Goal: Task Accomplishment & Management: Manage account settings

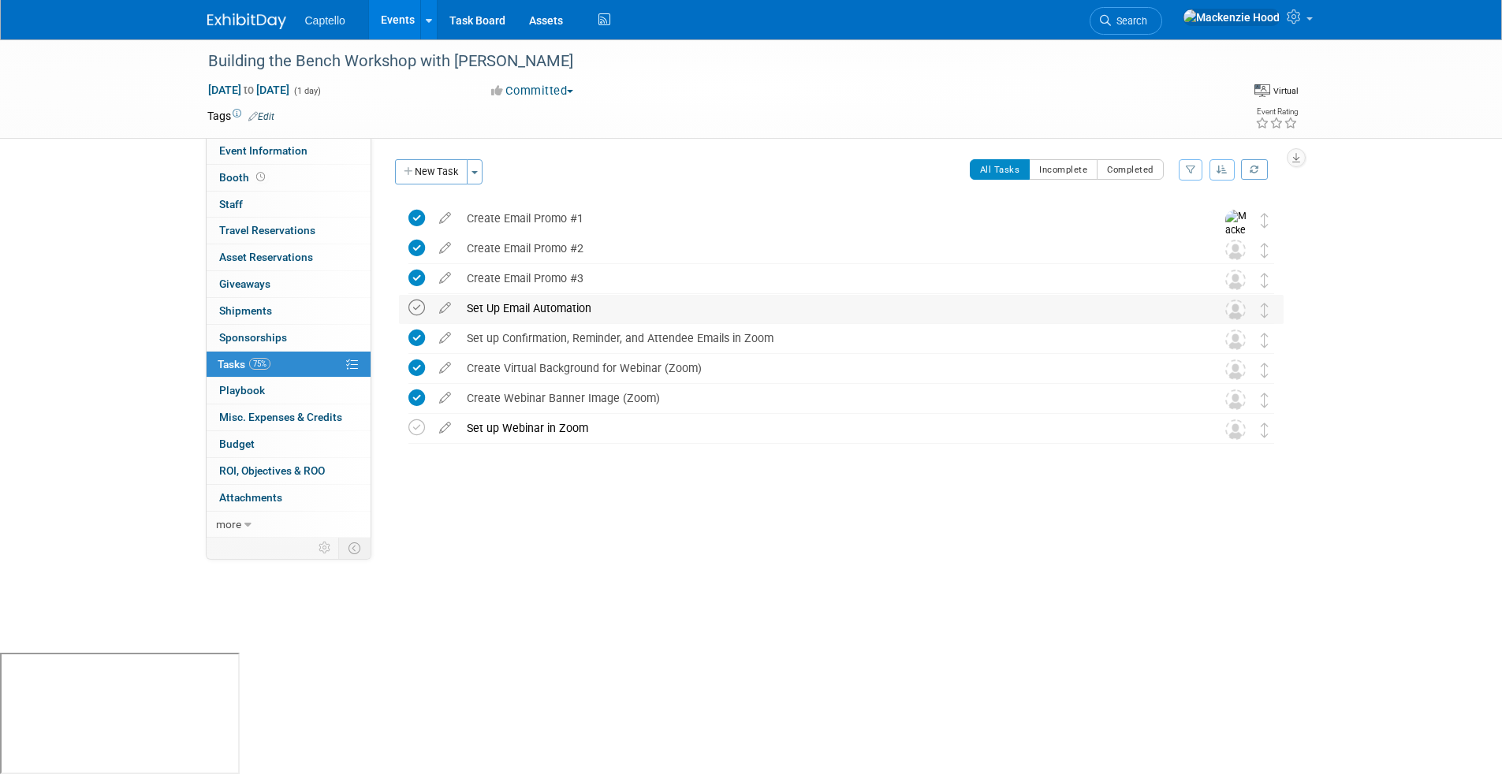
click at [414, 311] on icon at bounding box center [417, 308] width 17 height 17
click at [414, 431] on icon at bounding box center [417, 428] width 17 height 17
click at [452, 172] on button "New Task" at bounding box center [431, 171] width 73 height 25
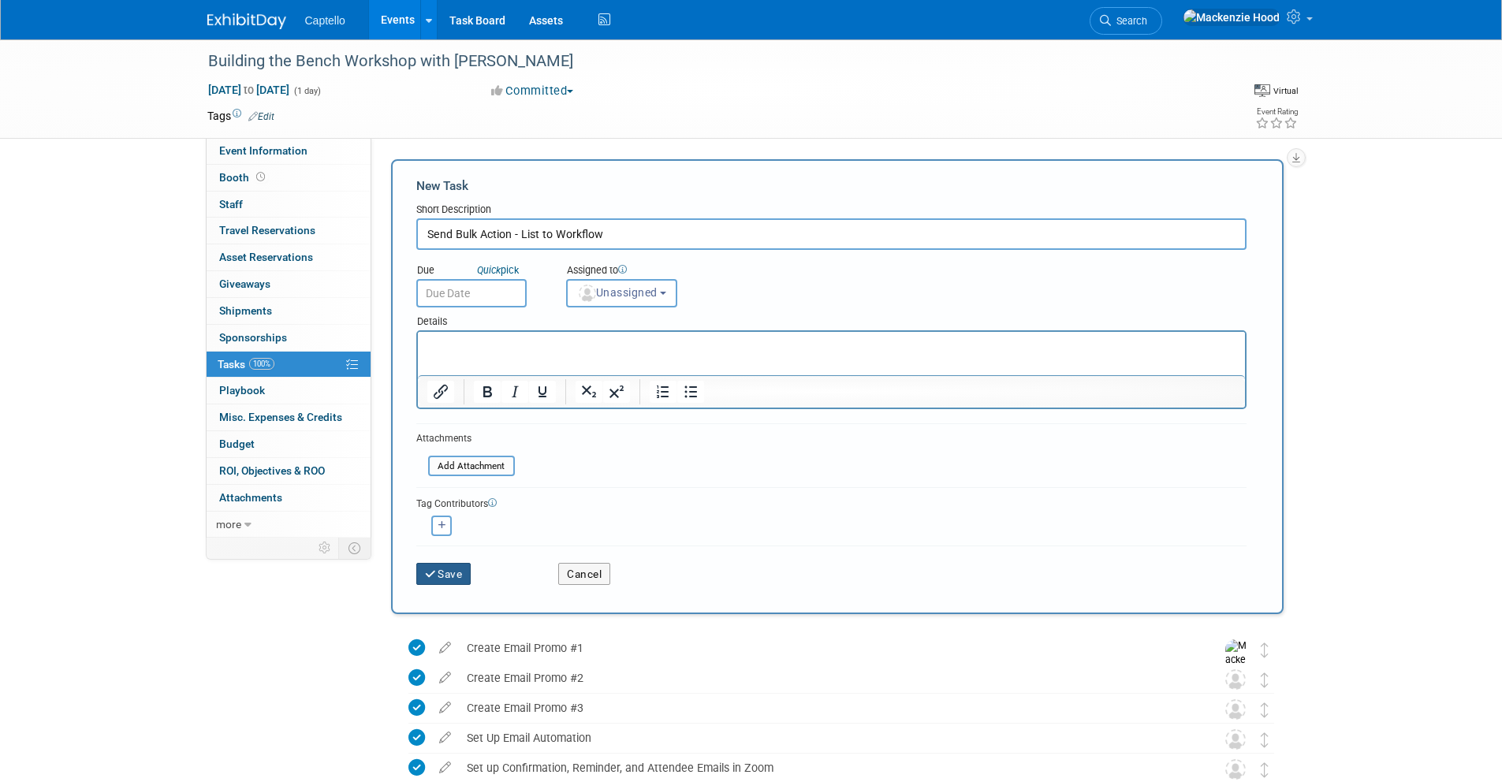
type input "Send Bulk Action - List to Workflow"
click at [442, 577] on button "Save" at bounding box center [443, 574] width 55 height 22
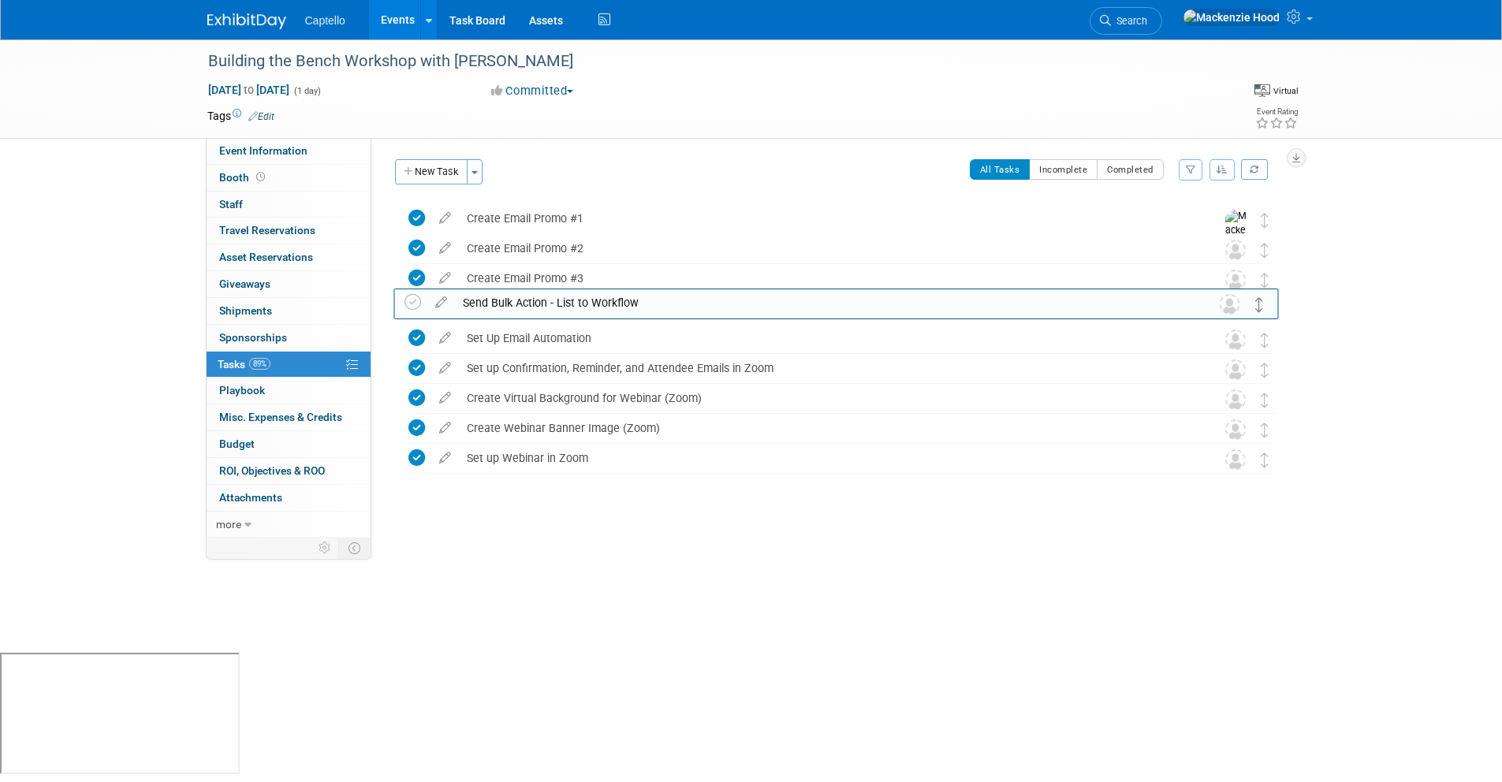
drag, startPoint x: 1265, startPoint y: 214, endPoint x: 1260, endPoint y: 297, distance: 83.8
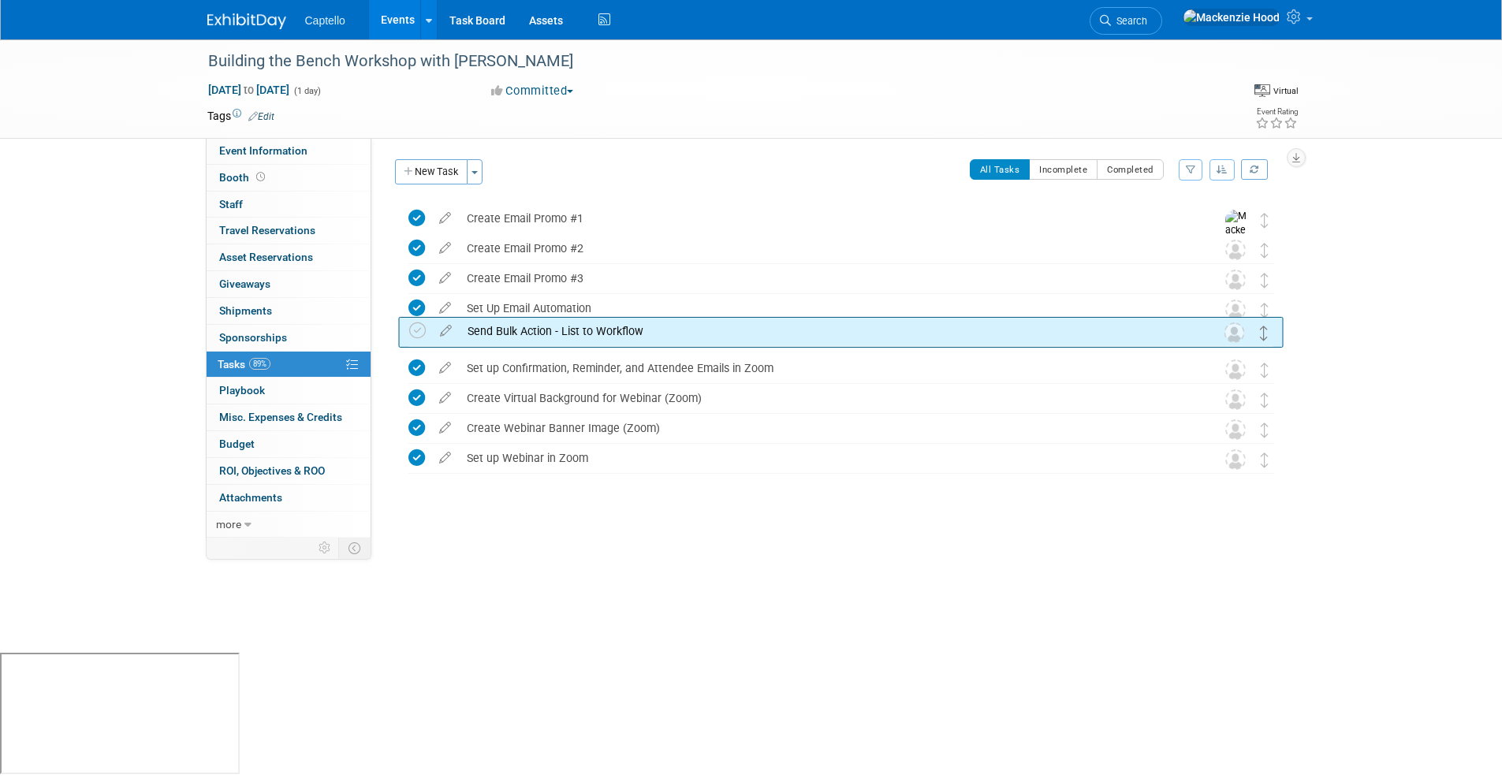
drag, startPoint x: 1266, startPoint y: 309, endPoint x: 1266, endPoint y: 342, distance: 33.1
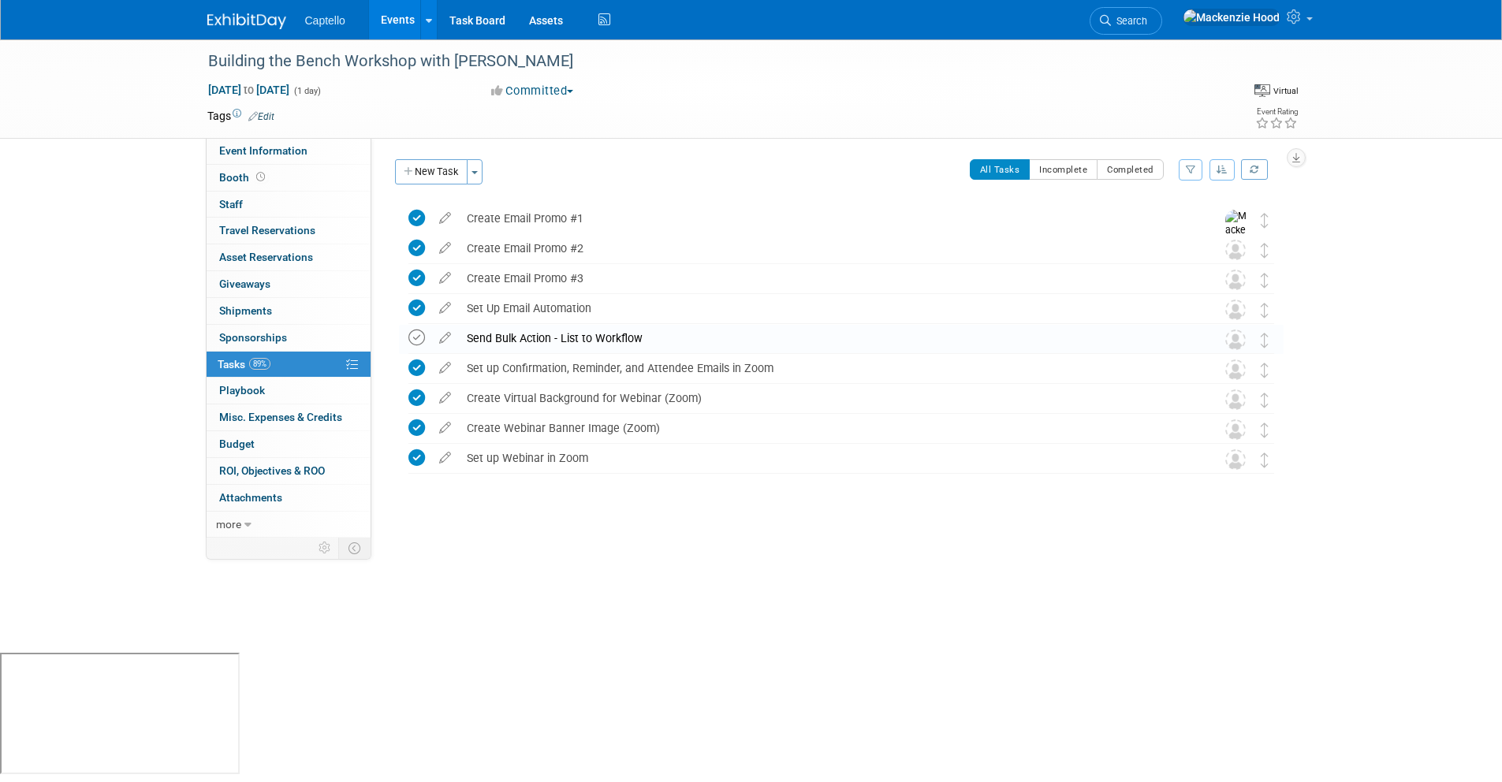
click at [416, 336] on icon at bounding box center [417, 338] width 17 height 17
click at [271, 390] on link "0 Playbook 0" at bounding box center [289, 391] width 164 height 26
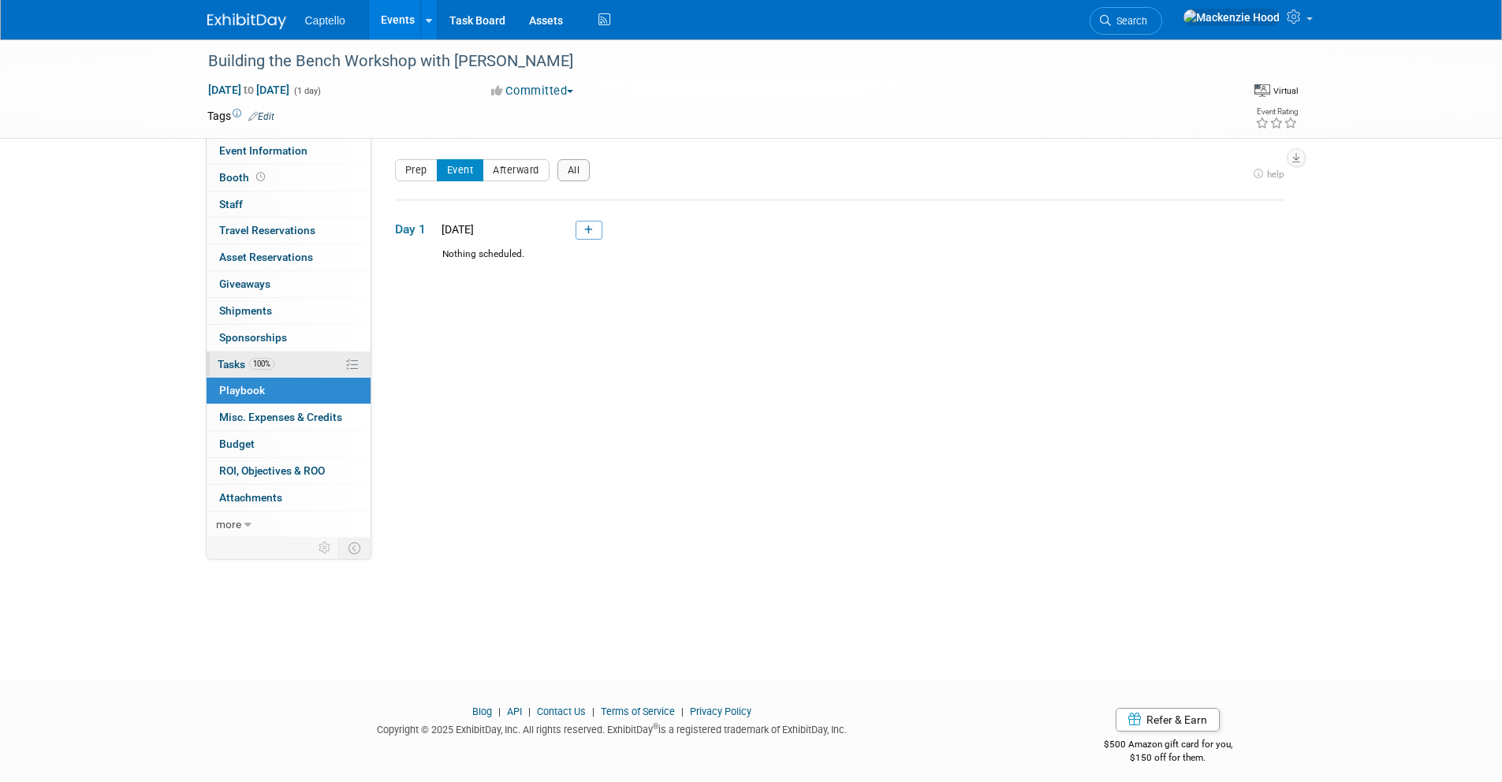
click at [268, 369] on span "100%" at bounding box center [261, 364] width 25 height 12
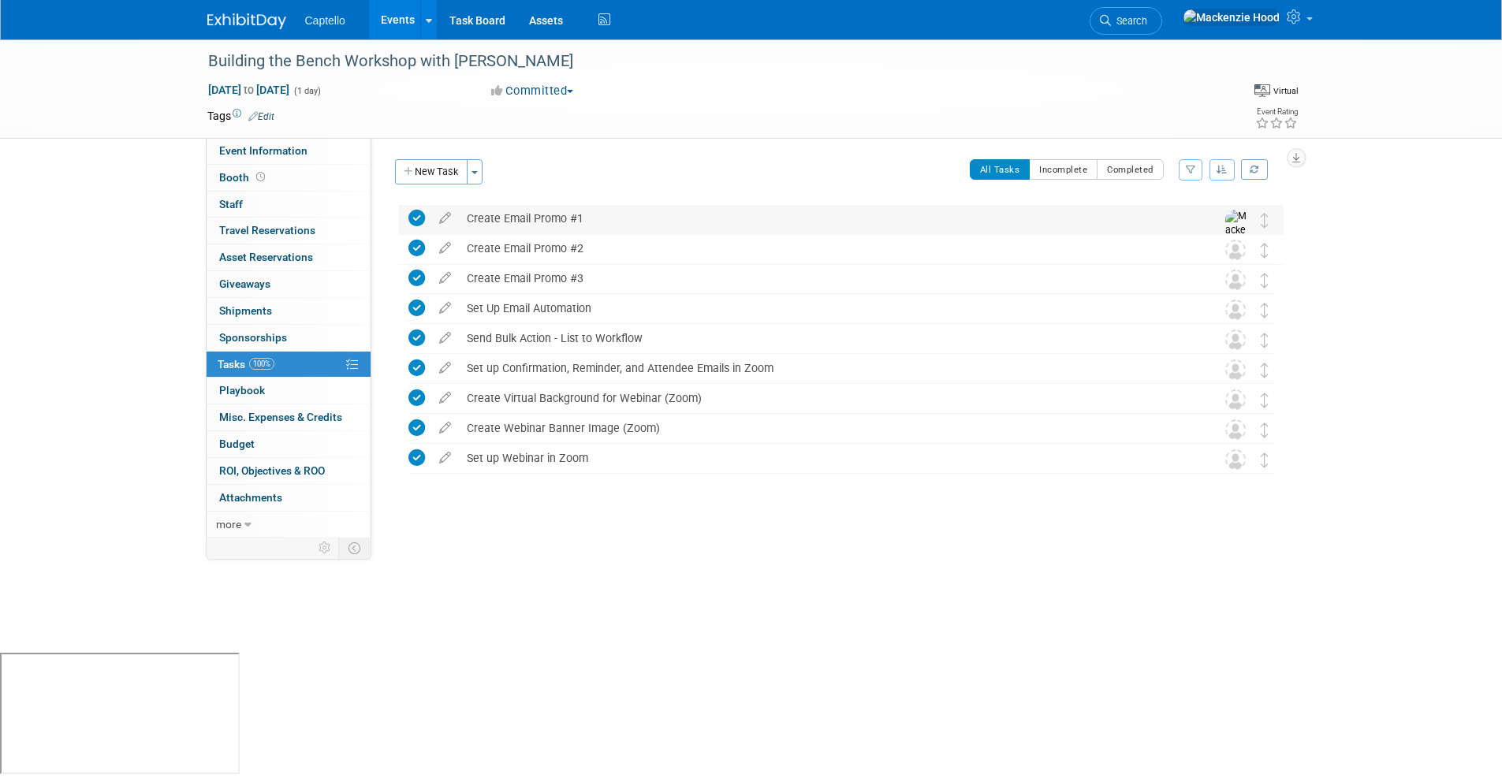
click at [416, 217] on icon at bounding box center [417, 218] width 17 height 17
click at [263, 287] on span "Giveaways 0" at bounding box center [244, 284] width 51 height 13
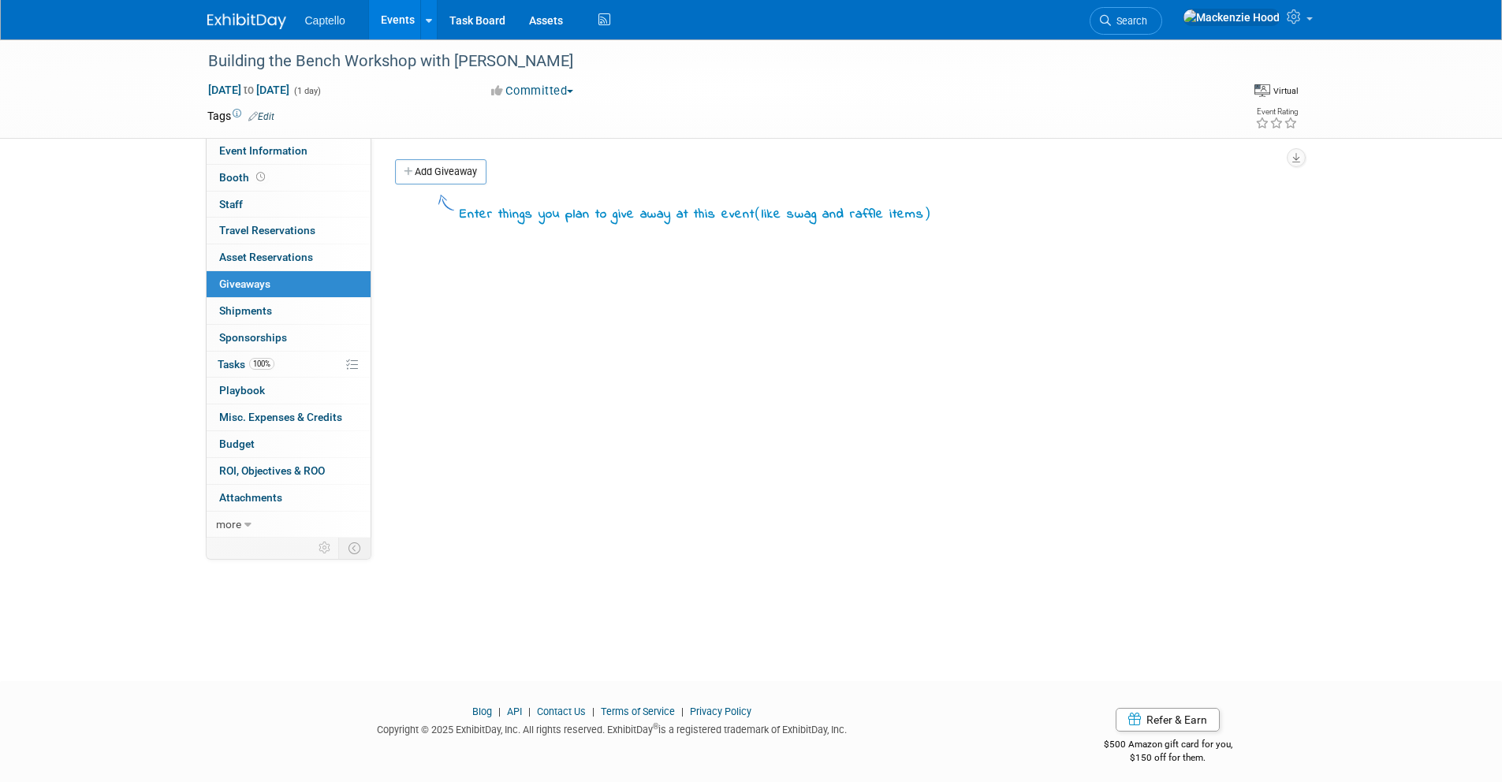
click at [459, 157] on div "Event Website: Edit Event Venue Name: Specify event venue name Event Venue Addr…" at bounding box center [833, 338] width 924 height 400
click at [461, 171] on link "Add Giveaway" at bounding box center [440, 171] width 91 height 25
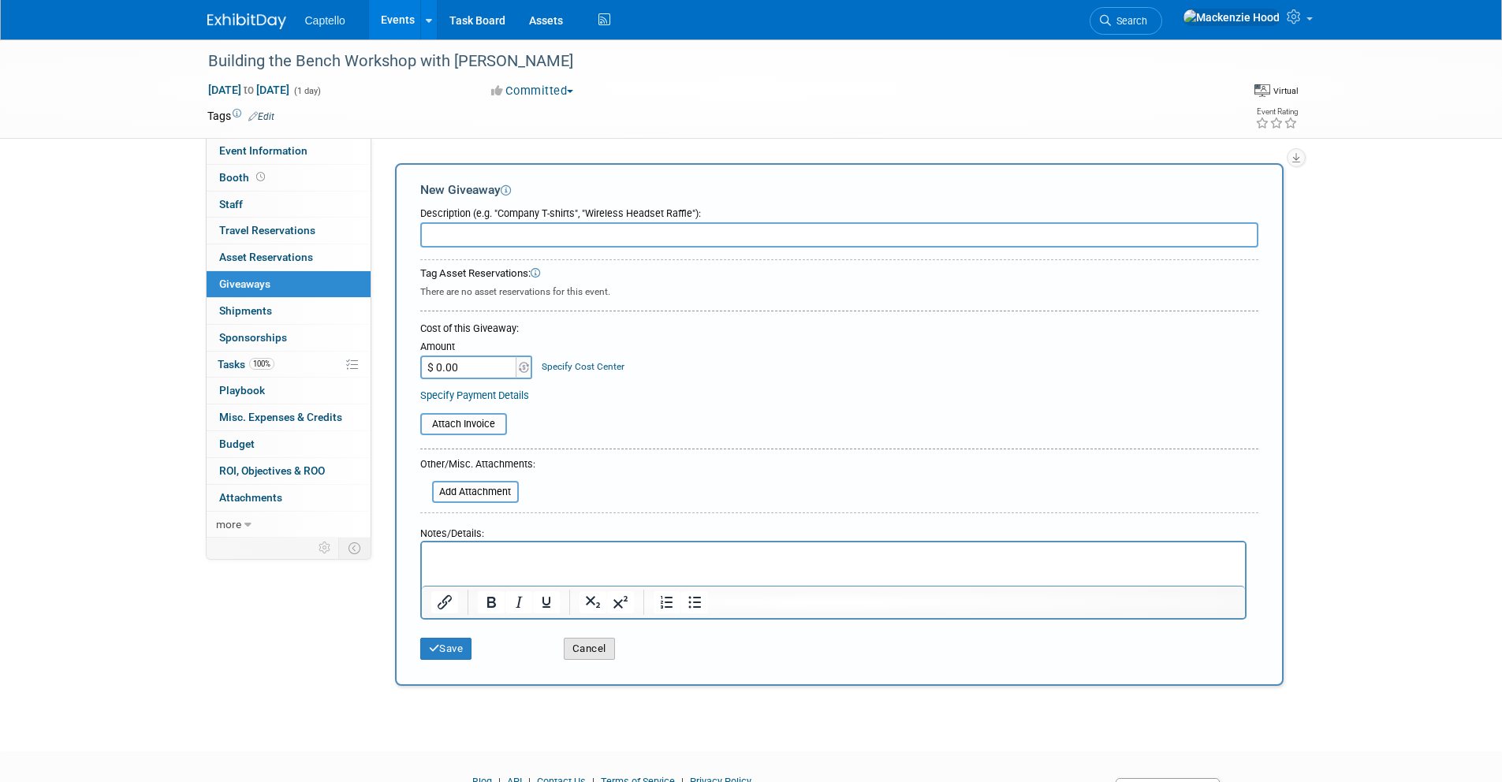
click at [603, 654] on button "Cancel" at bounding box center [589, 649] width 51 height 22
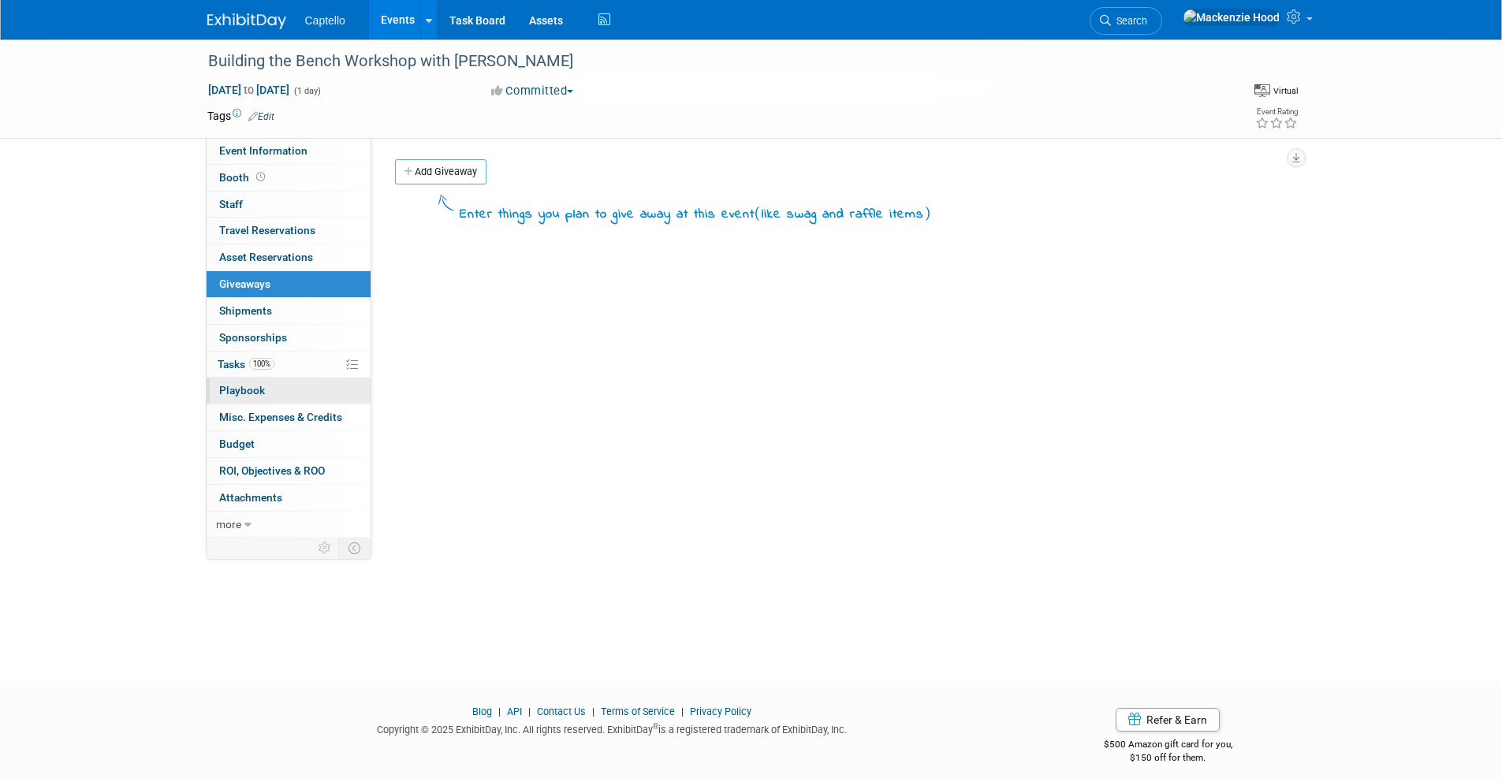
click at [247, 389] on span "Playbook 0" at bounding box center [242, 390] width 46 height 13
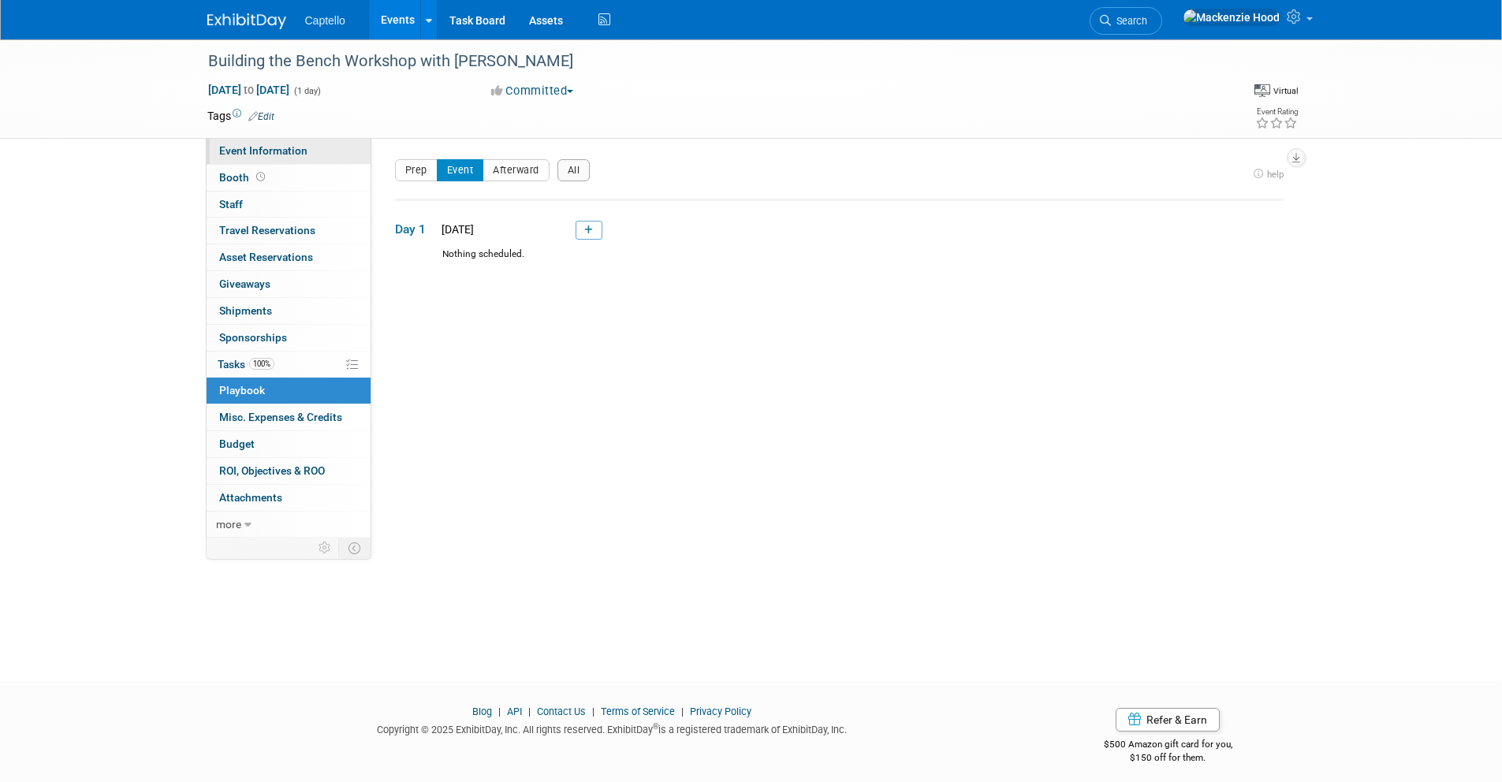
click at [288, 159] on link "Event Information" at bounding box center [289, 151] width 164 height 26
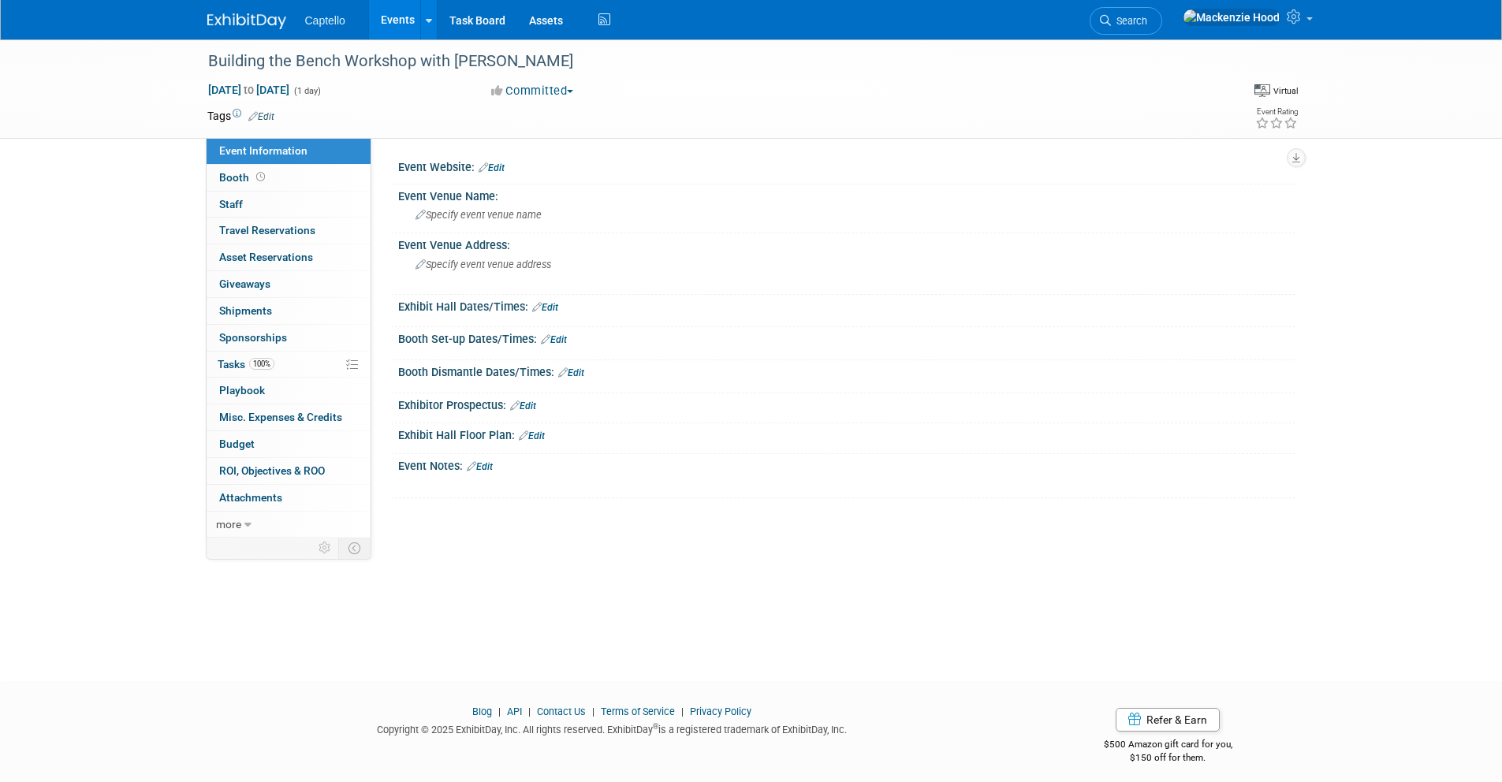
click at [250, 27] on img at bounding box center [246, 21] width 79 height 16
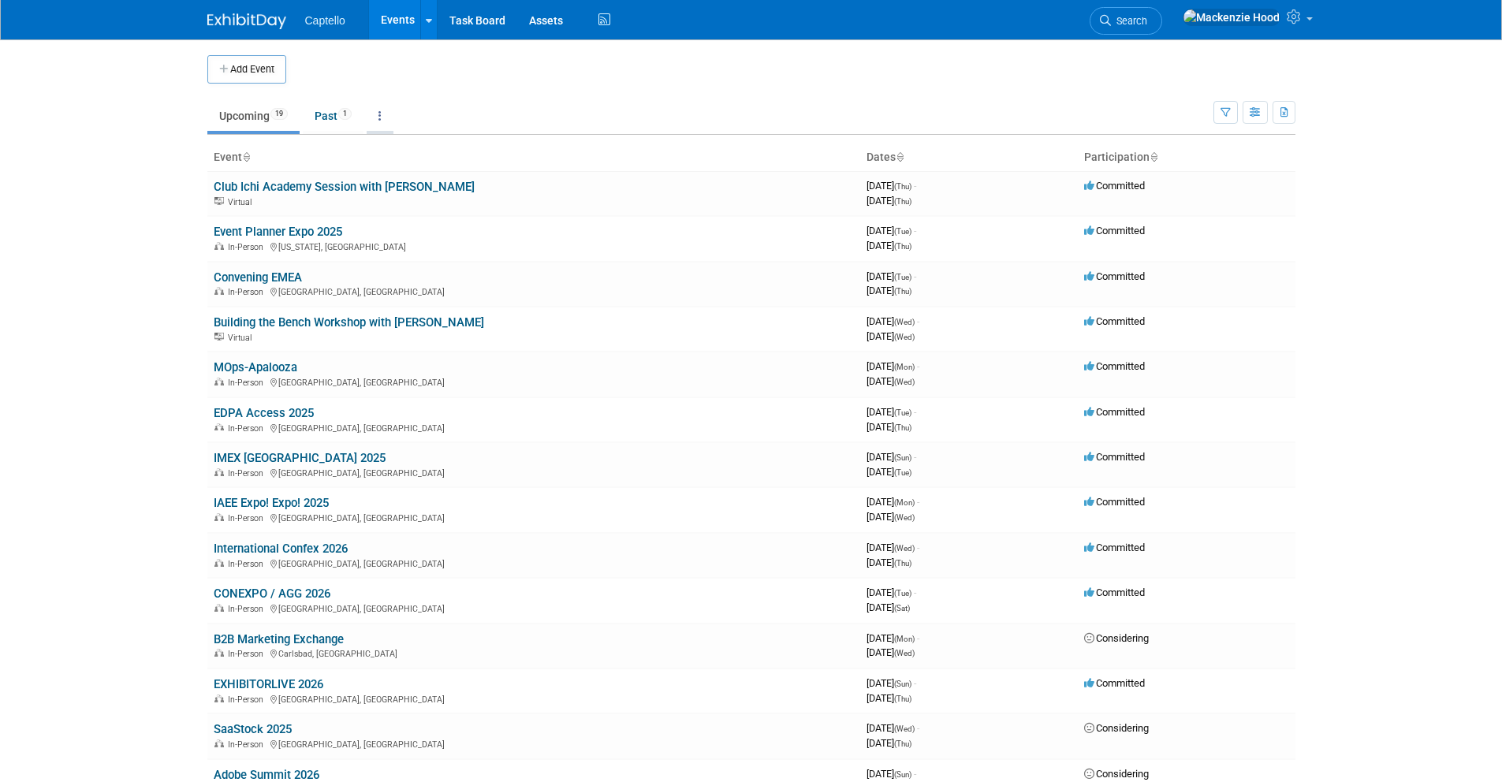
click at [394, 124] on link at bounding box center [380, 116] width 27 height 30
click at [521, 86] on td "Upcoming 19 Past 1 All Events 20 Past and Upcoming Grouped Annually Events grou…" at bounding box center [710, 109] width 1006 height 51
click at [481, 23] on link "Task Board" at bounding box center [478, 19] width 80 height 39
click at [254, 25] on img at bounding box center [246, 21] width 79 height 16
click at [374, 187] on link "Club Ichi Academy Session with [PERSON_NAME]" at bounding box center [344, 187] width 261 height 14
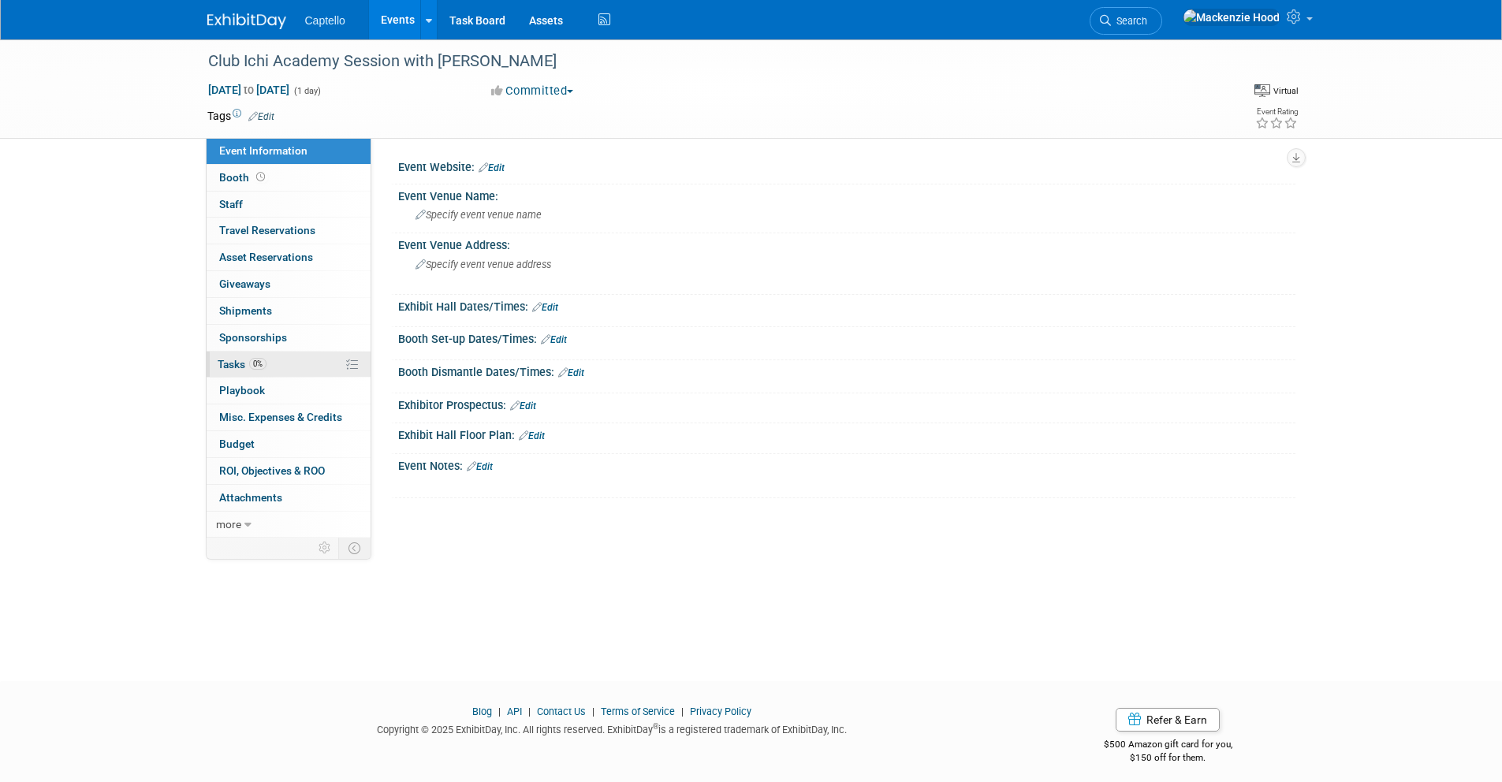
click at [294, 377] on link "0% Tasks 0%" at bounding box center [289, 365] width 164 height 26
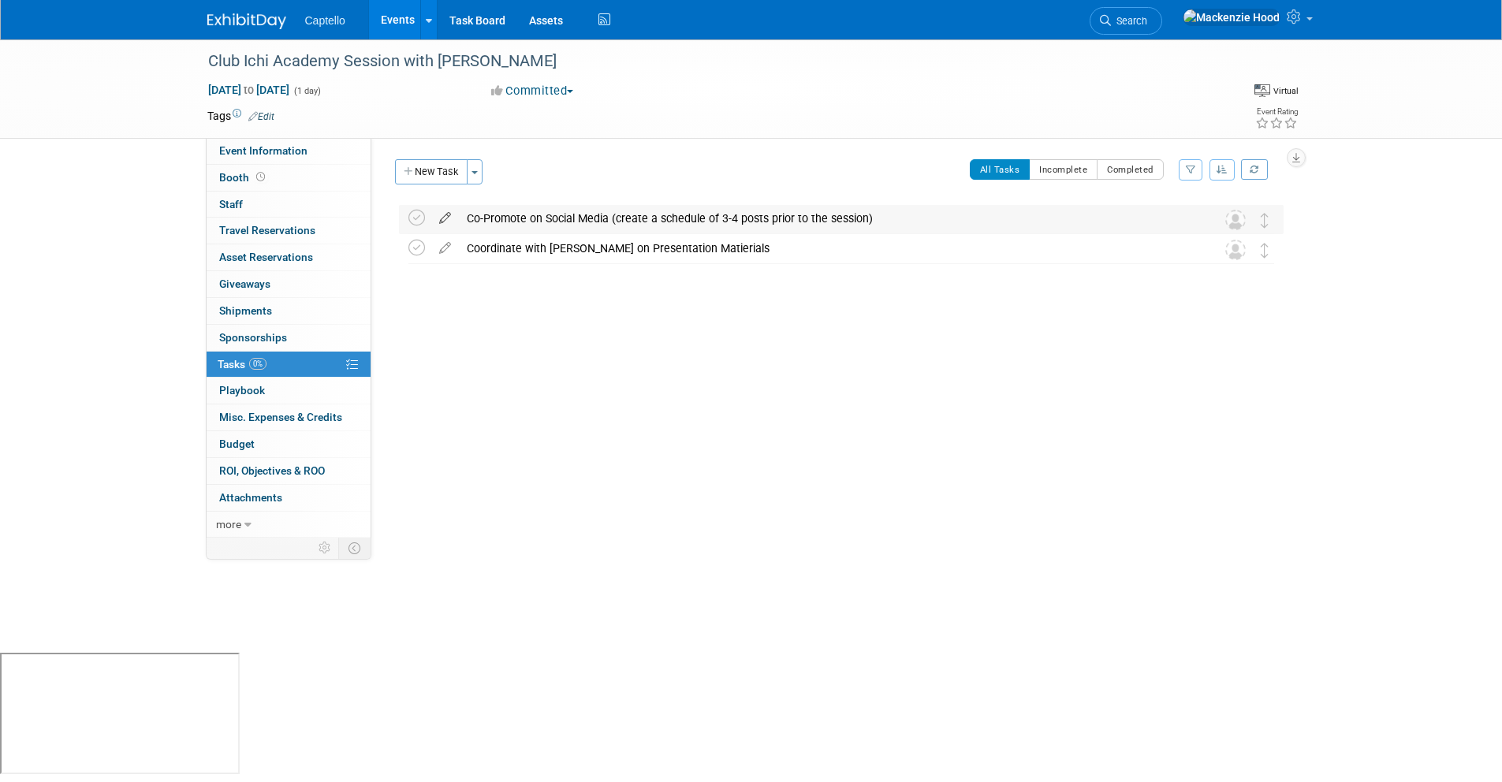
click at [445, 211] on icon at bounding box center [445, 215] width 28 height 20
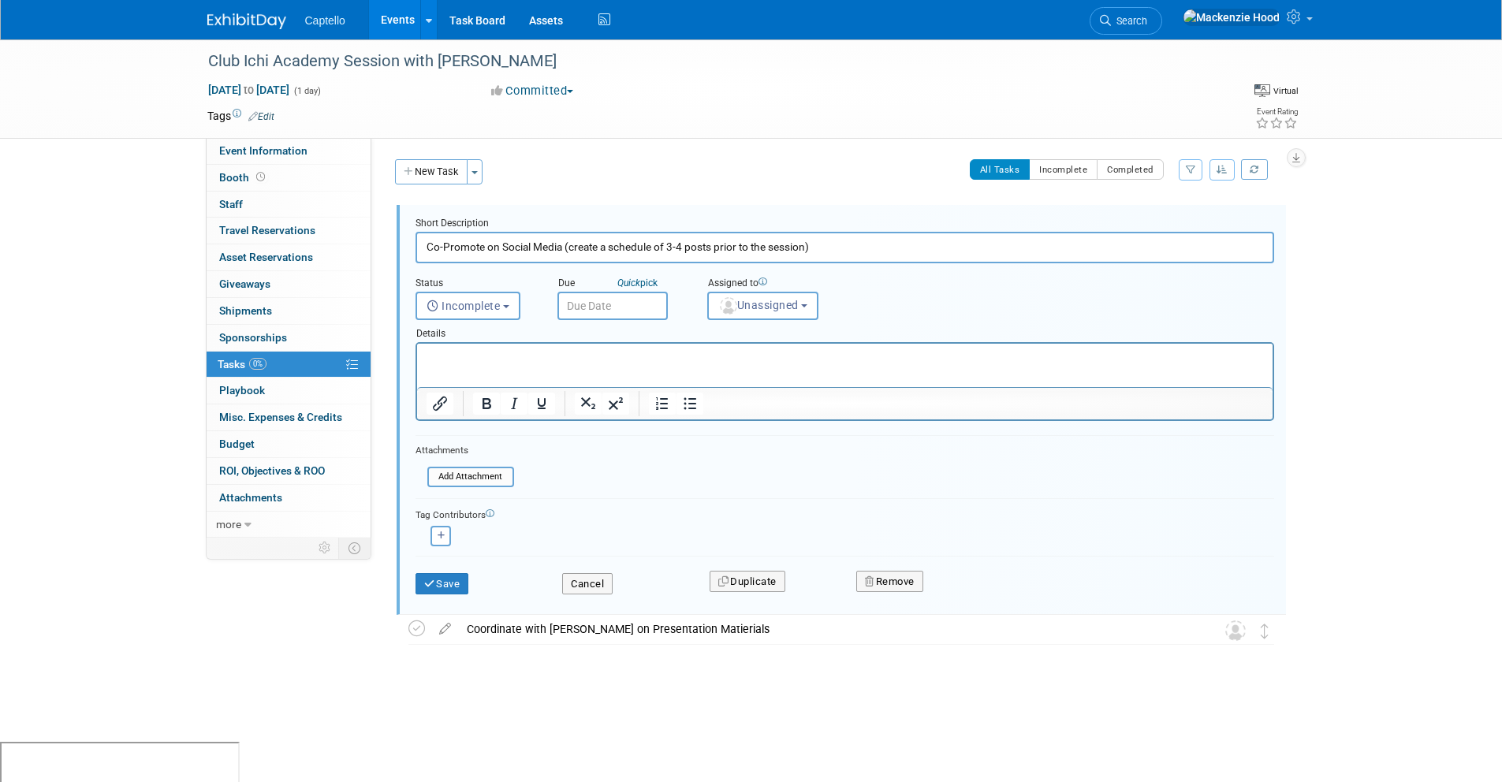
click at [670, 245] on input "Co-Promote on Social Media (create a schedule of 3-4 posts prior to the session)" at bounding box center [845, 247] width 859 height 31
click at [683, 244] on input "Co-Promote on Social Media (create a schedule of 2-4 posts prior to the session)" at bounding box center [845, 247] width 859 height 31
type input "Co-Promote on Social Media (create a schedule of 2-3 posts prior to the session)"
click at [454, 584] on button "Save" at bounding box center [443, 584] width 54 height 22
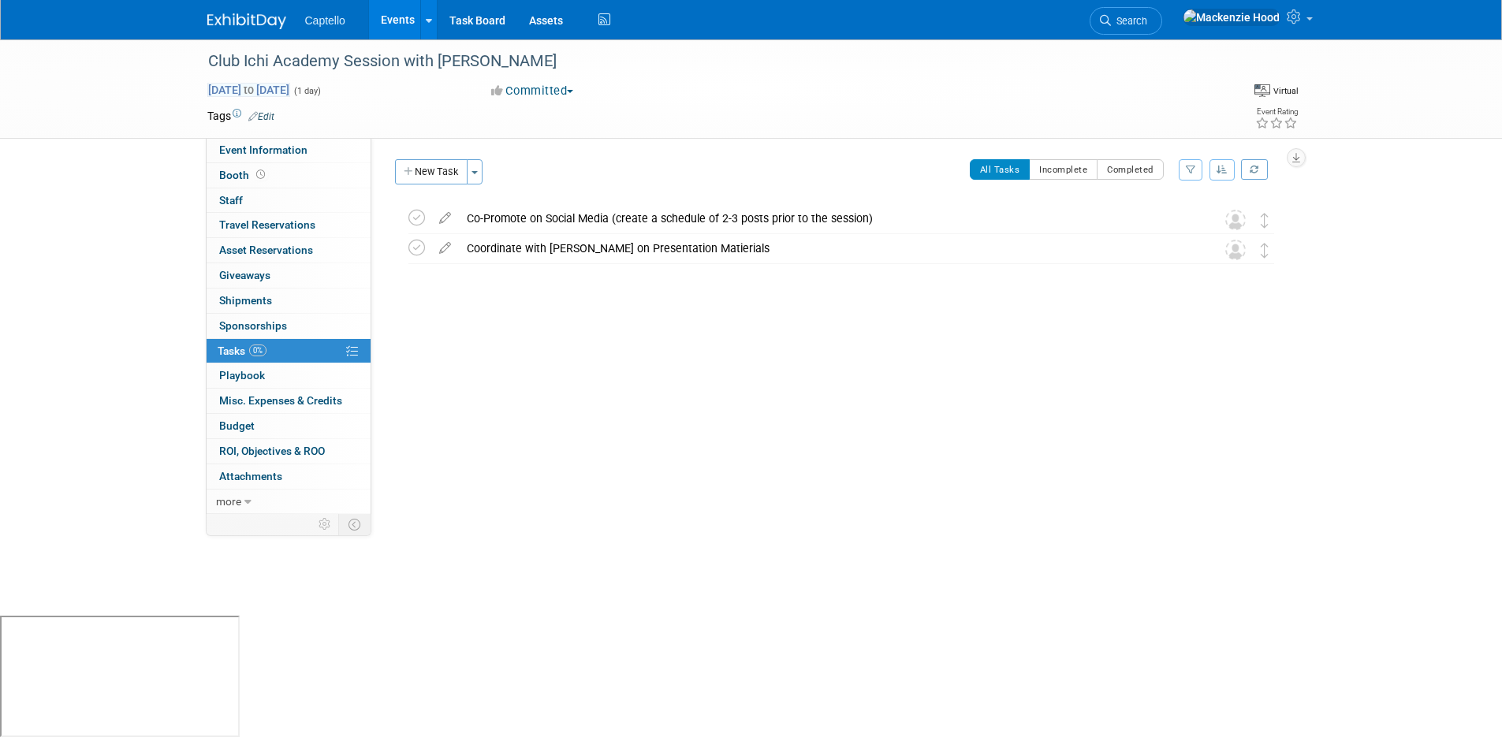
click at [290, 88] on span "Sep 25, 2025 to Sep 25, 2025" at bounding box center [248, 90] width 83 height 14
type input "Sep 25, 2025"
click at [125, 146] on div "Club Ichi Academy Session with Aaron Karpaty Sep 25, 2025 to Sep 25, 2025 (1 da…" at bounding box center [751, 327] width 1502 height 577
click at [237, 32] on div "Captello Events Add Event Bulk Upload Events Shareable Event Boards Recently Vi…" at bounding box center [751, 19] width 1088 height 39
click at [232, 8] on link at bounding box center [256, 13] width 98 height 13
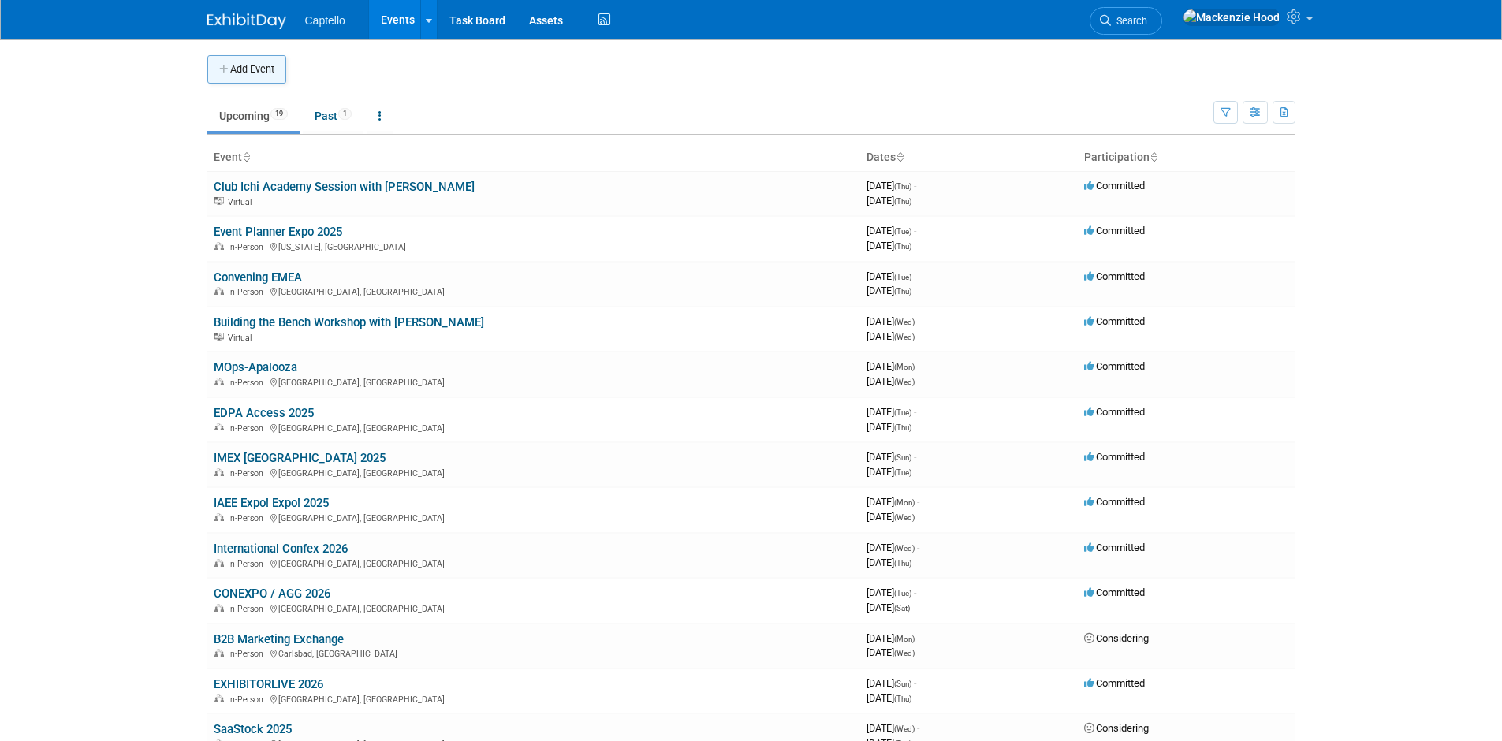
click at [218, 60] on button "Add Event" at bounding box center [246, 69] width 79 height 28
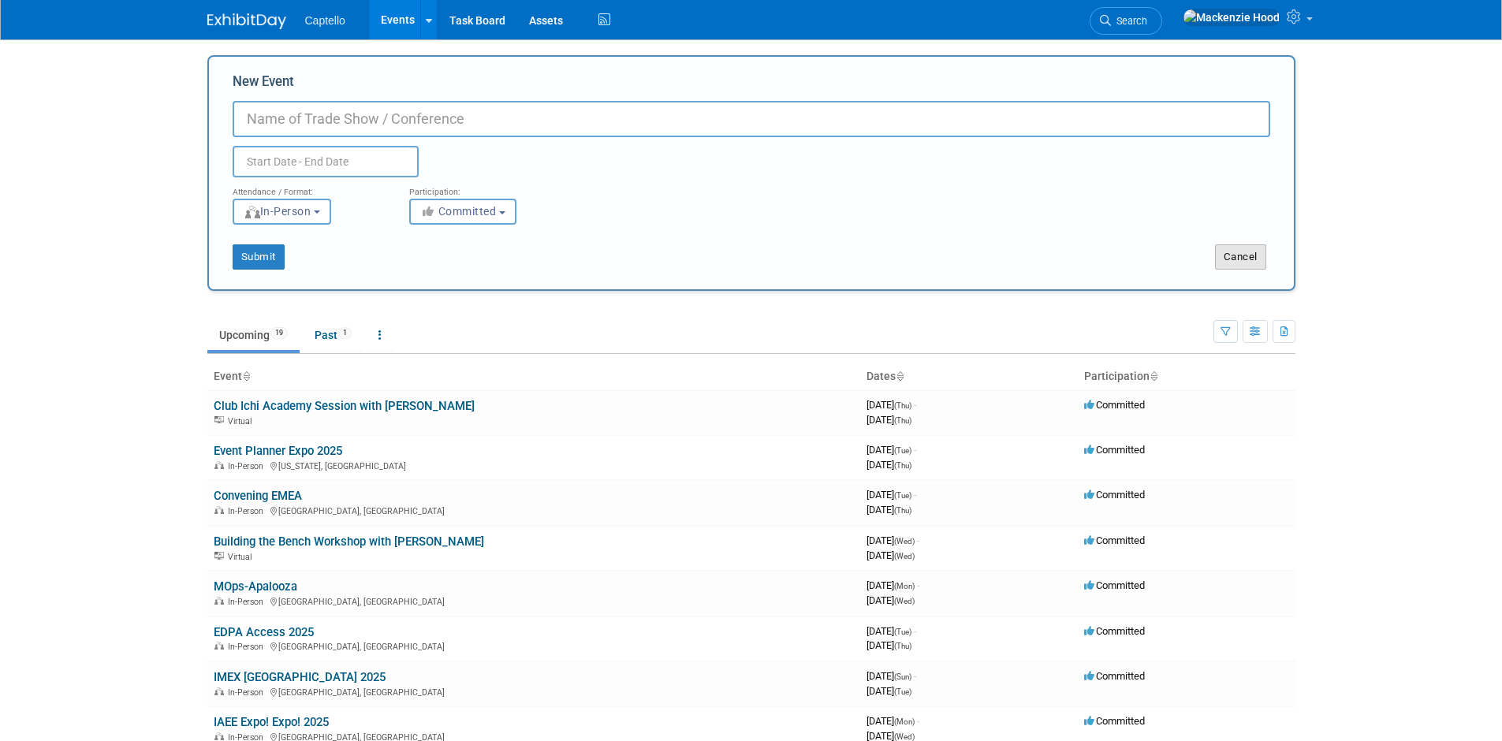
click at [1254, 261] on button "Cancel" at bounding box center [1240, 256] width 51 height 25
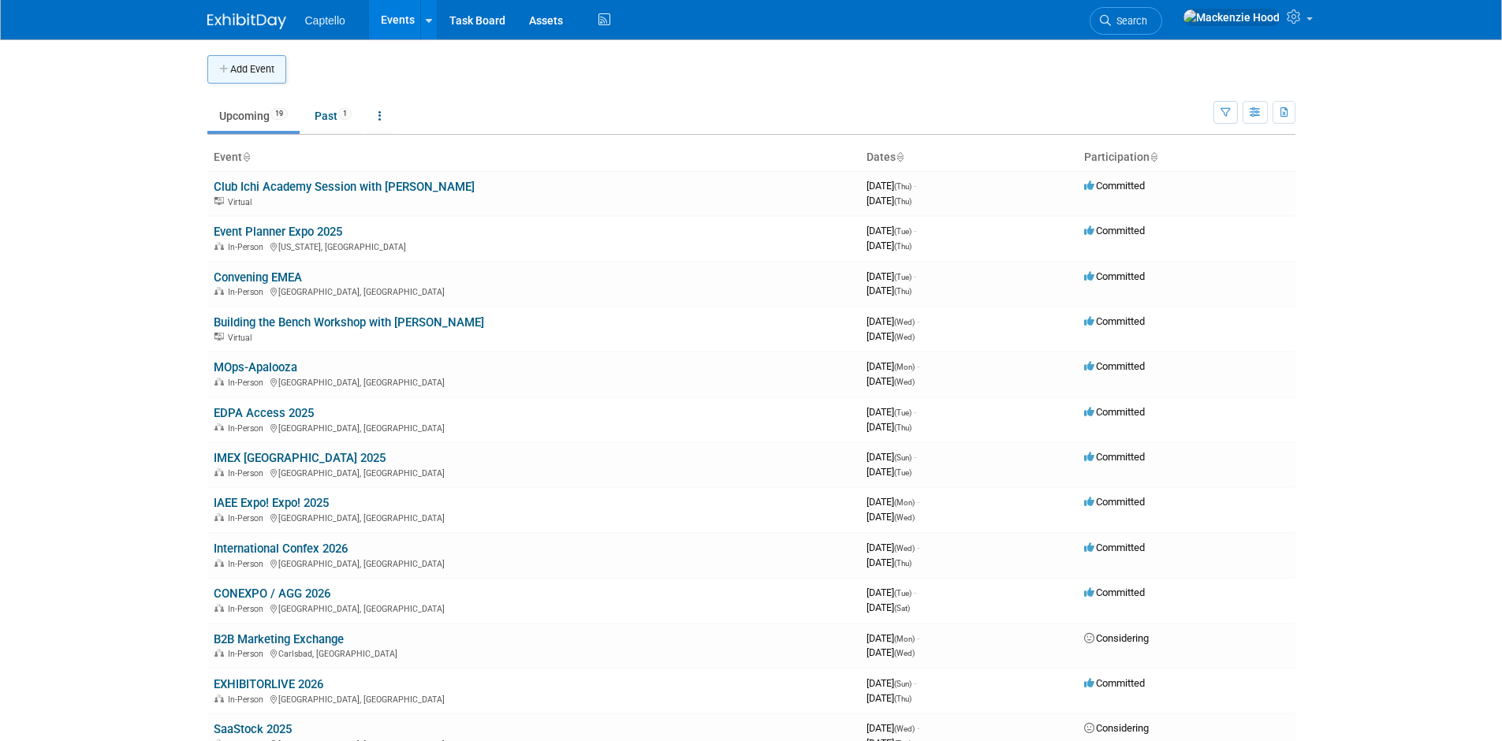
click at [251, 79] on button "Add Event" at bounding box center [246, 69] width 79 height 28
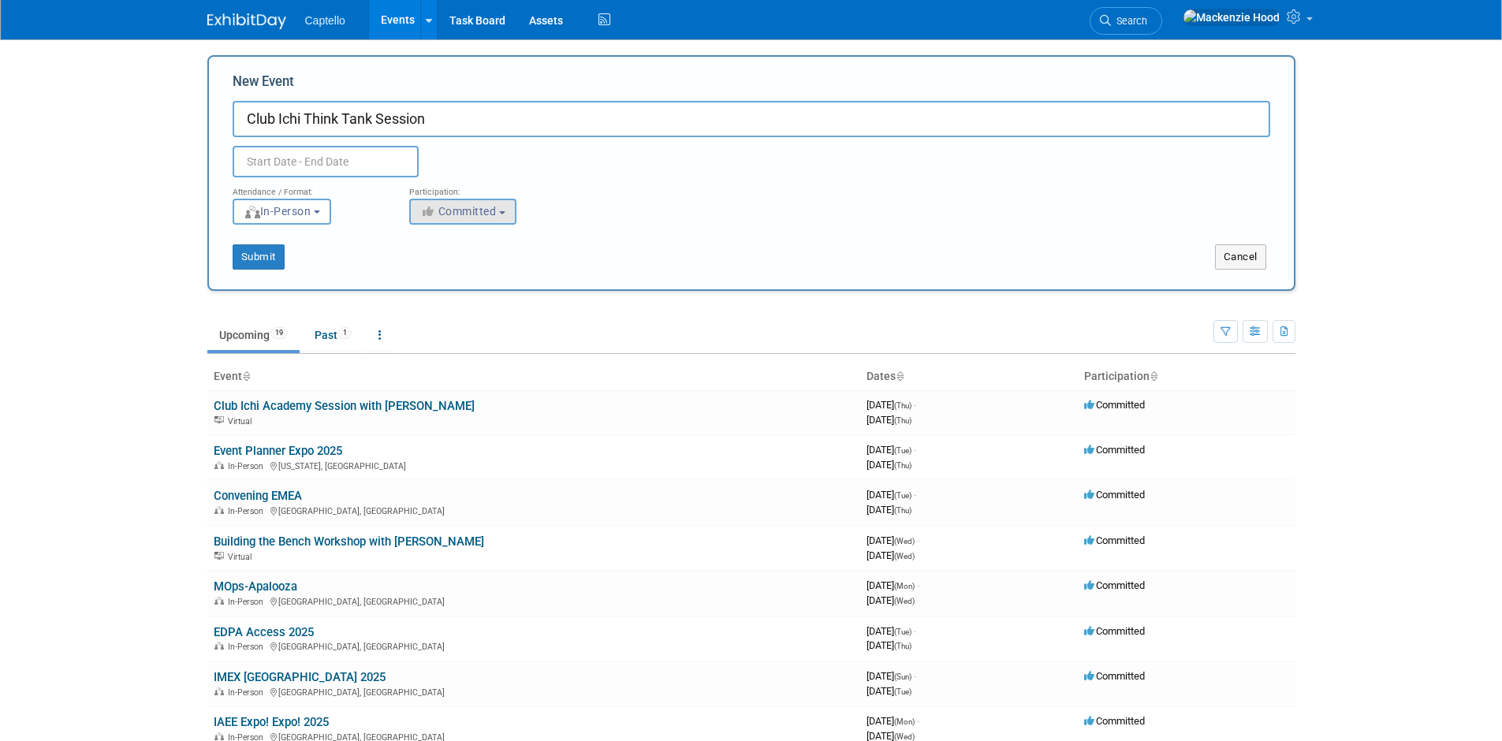
type input "Club Ichi Think Tank Session"
click at [417, 211] on button "Committed" at bounding box center [462, 212] width 107 height 26
click at [443, 269] on icon at bounding box center [439, 271] width 18 height 11
click at [424, 269] on input "Considering" at bounding box center [419, 272] width 10 height 10
select select "2"
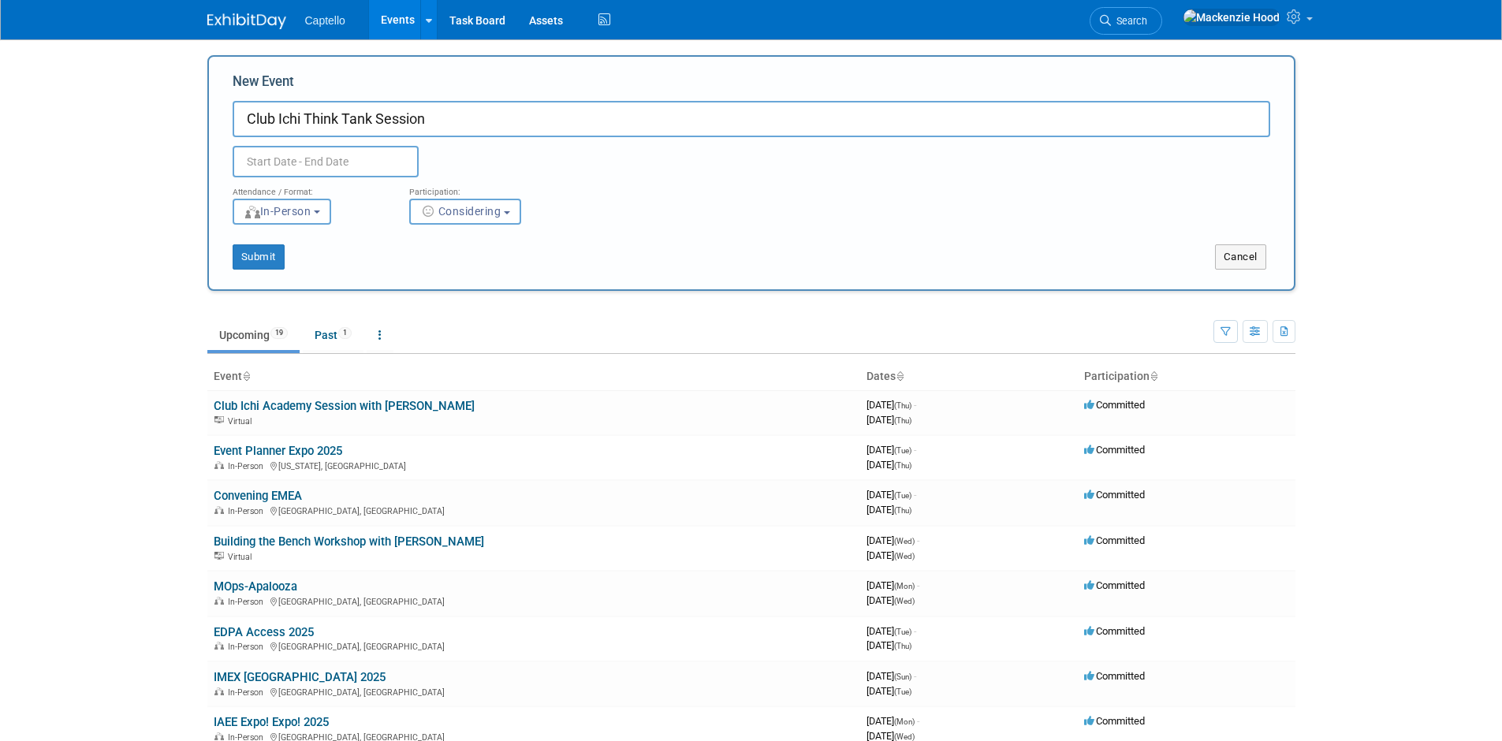
click at [812, 138] on div "Duplicate Event Warning" at bounding box center [752, 157] width 1062 height 40
click at [431, 113] on input "Club Ichi Think Tank Session" at bounding box center [752, 119] width 1038 height 36
type input "Club Ichi Think Tank Session #1"
click at [298, 169] on input "text" at bounding box center [326, 162] width 186 height 32
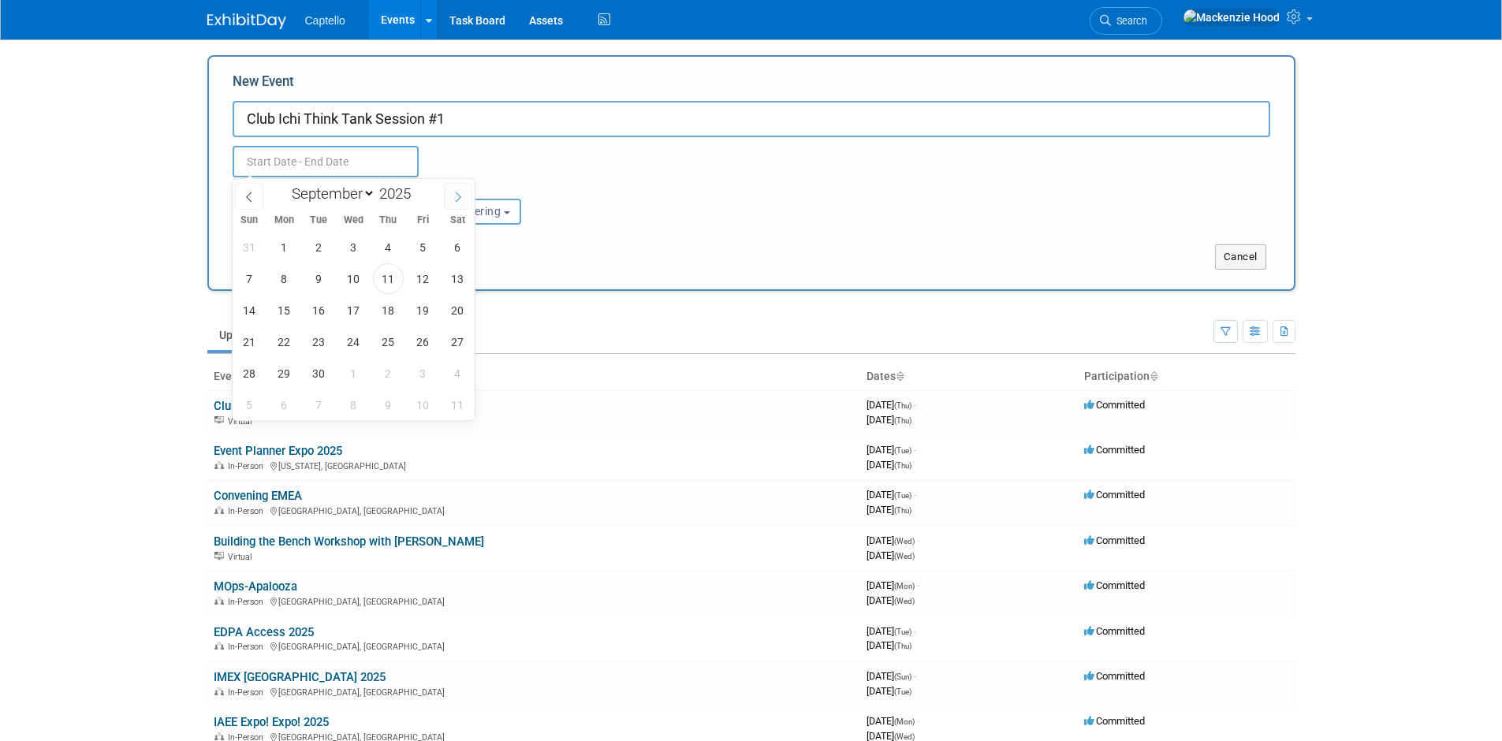
click at [461, 200] on icon at bounding box center [458, 197] width 11 height 11
click at [255, 196] on span at bounding box center [249, 196] width 28 height 27
select select "10"
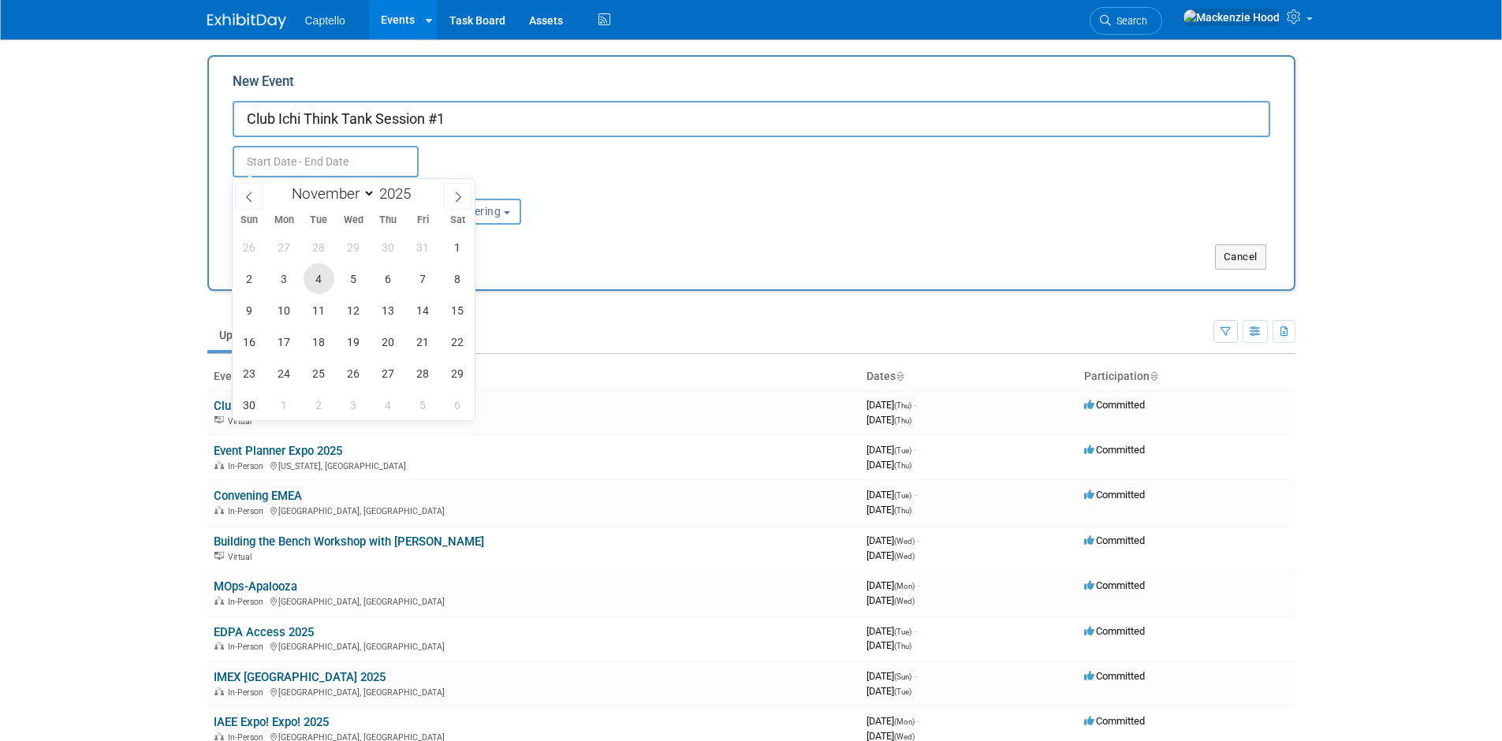
click at [319, 281] on span "4" at bounding box center [319, 278] width 31 height 31
type input "[DATE] to [DATE]"
click at [639, 203] on div "Attendance / Format: <img src="https://www.exhibitday.com/Images/Format-InPerso…" at bounding box center [752, 200] width 1062 height 47
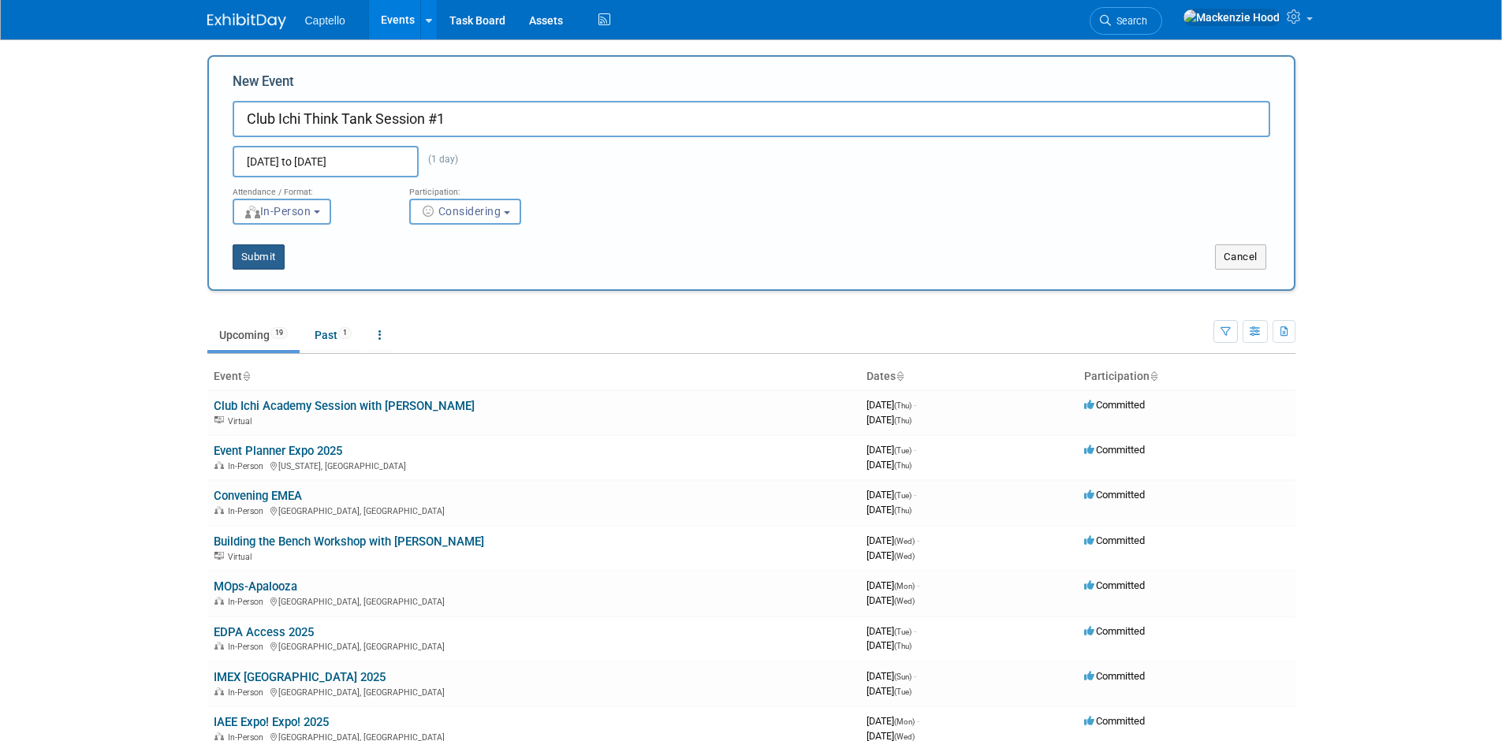
click at [252, 256] on button "Submit" at bounding box center [259, 256] width 52 height 25
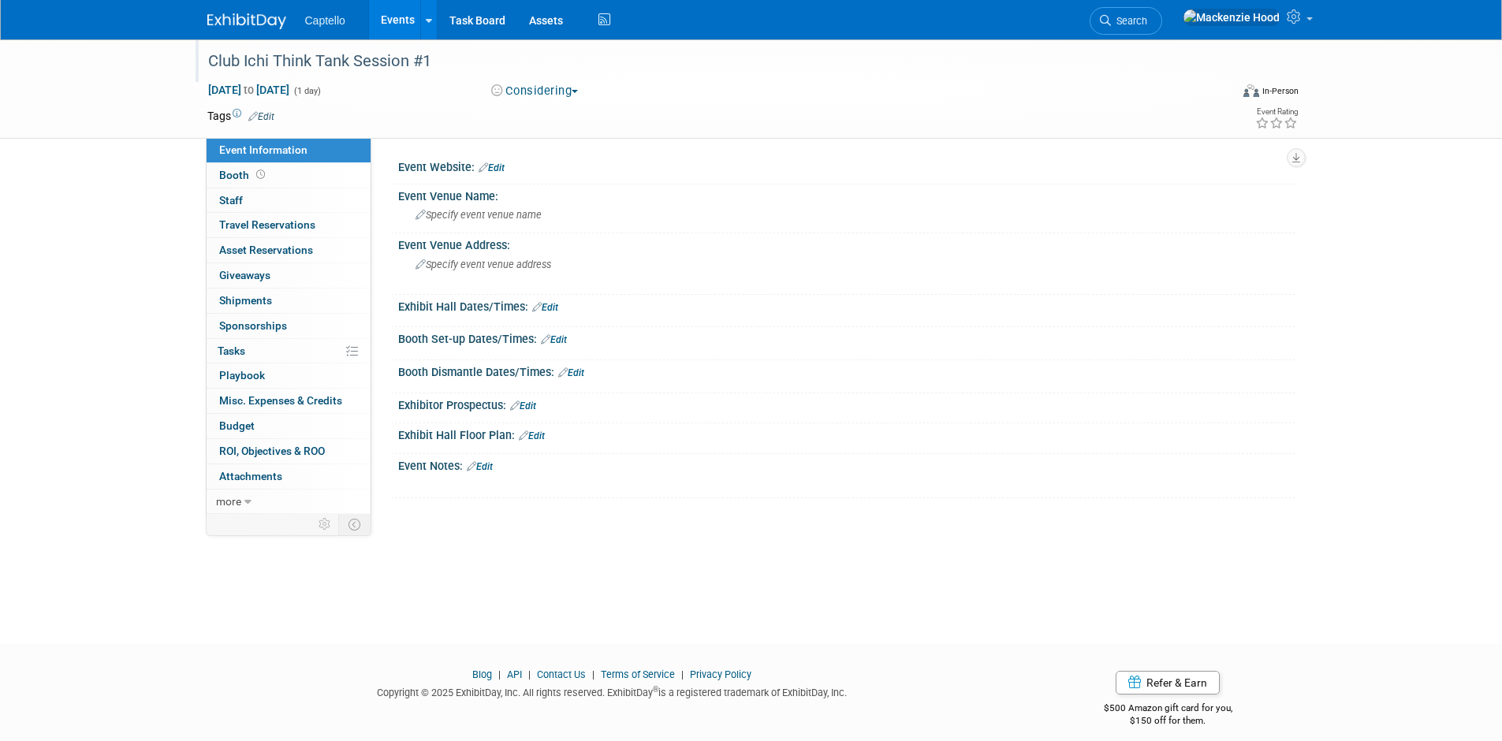
click at [221, 58] on div "Club Ichi Think Tank Session #1" at bounding box center [705, 61] width 1004 height 28
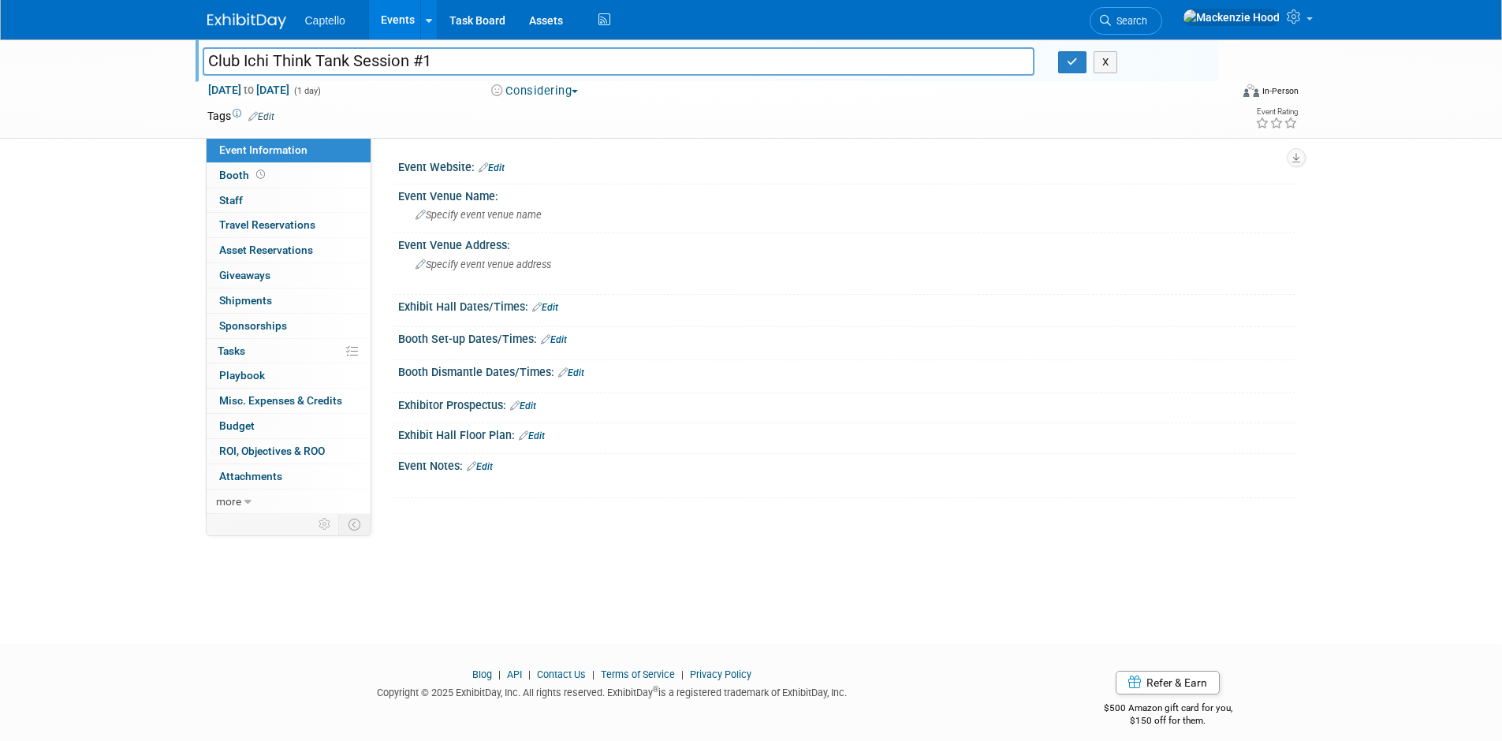
drag, startPoint x: 207, startPoint y: 57, endPoint x: 451, endPoint y: 64, distance: 243.8
click at [452, 64] on input "Club Ichi Think Tank Session #1" at bounding box center [619, 61] width 833 height 28
click at [118, 56] on div "Club Ichi Think Tank Session #1 Club Ichi Think Tank Session #1 X Nov 4, 2025 t…" at bounding box center [751, 88] width 1502 height 99
click at [226, 14] on img at bounding box center [246, 21] width 79 height 16
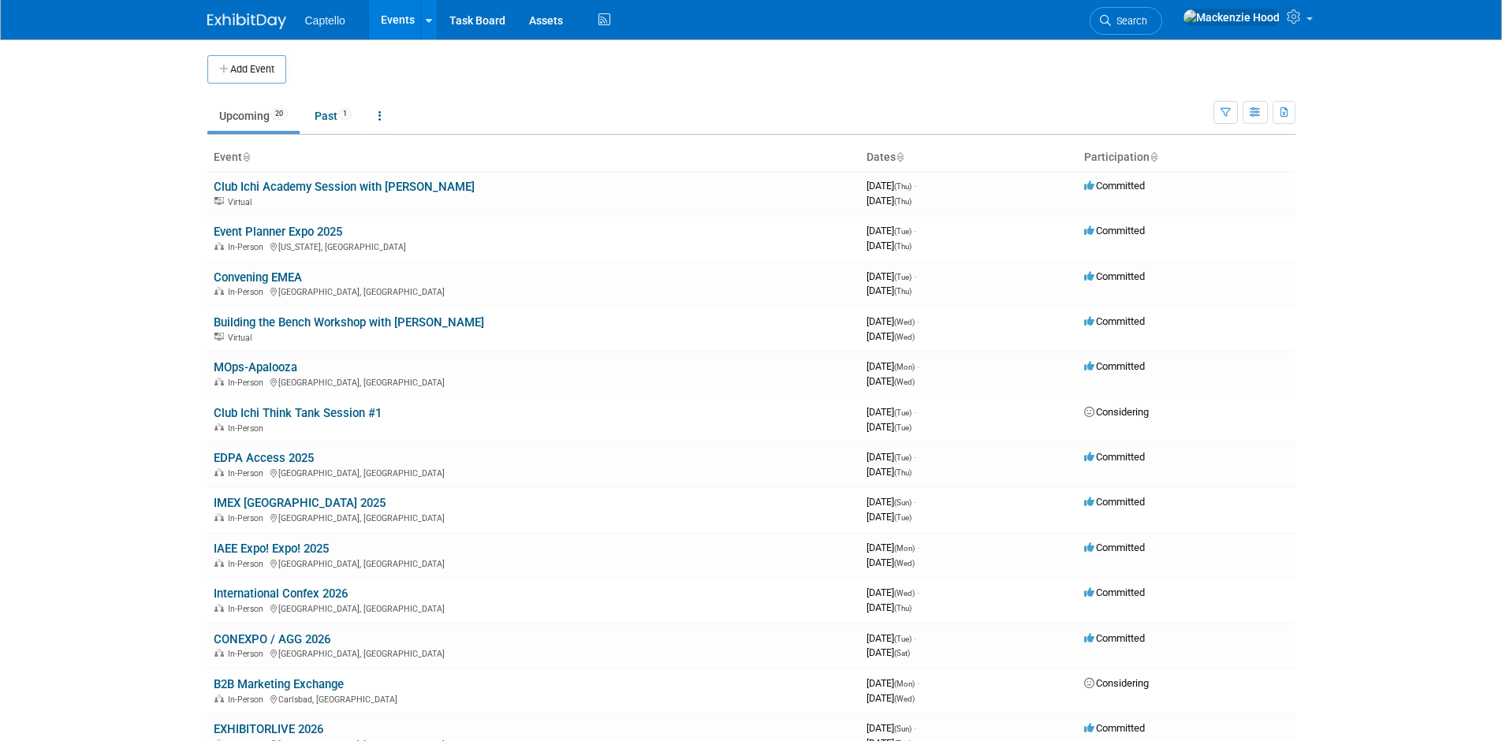
click at [233, 85] on td "Upcoming 20 Past 1 All Events 21 Past and Upcoming Grouped Annually Events grou…" at bounding box center [710, 109] width 1006 height 51
click at [231, 77] on button "Add Event" at bounding box center [246, 69] width 79 height 28
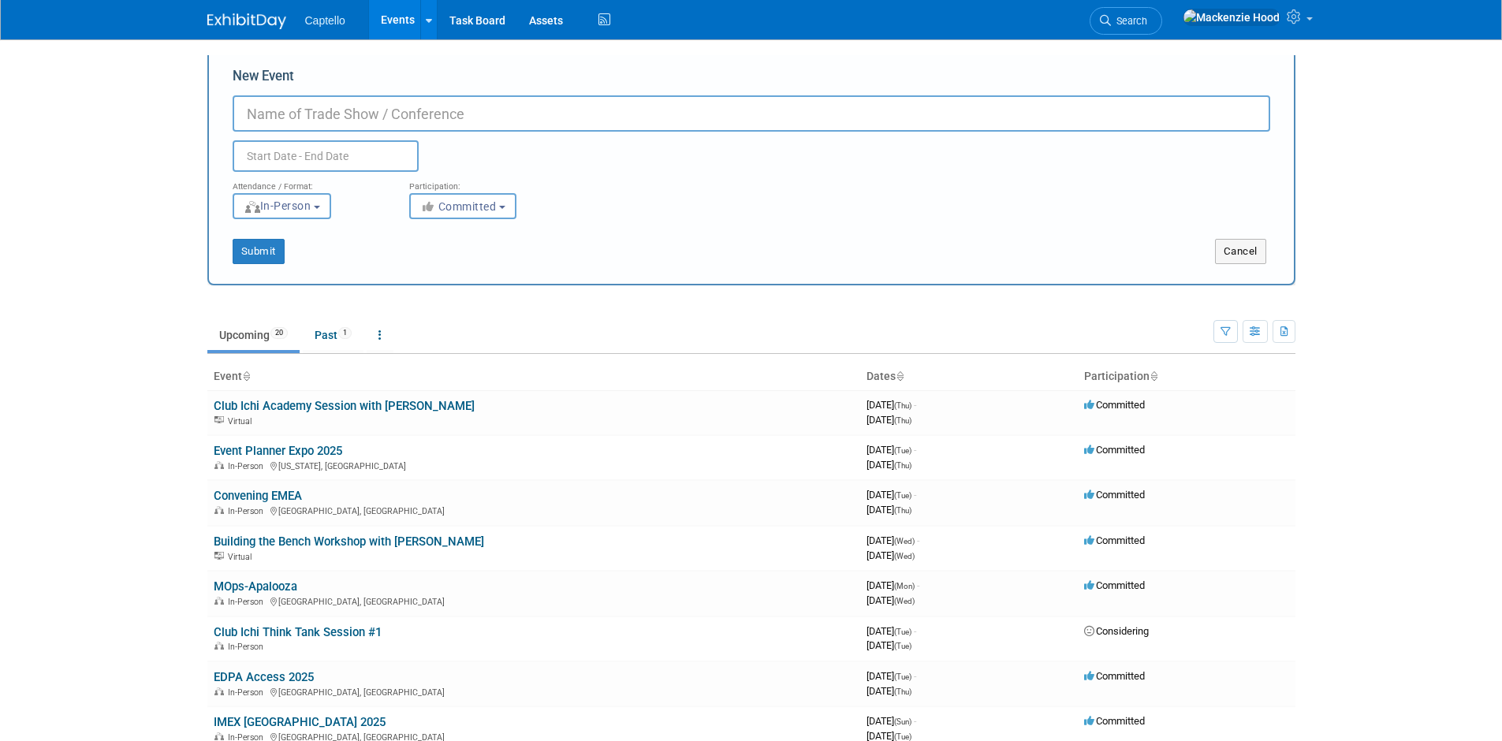
paste input "Club Ichi Think Tank Session #1"
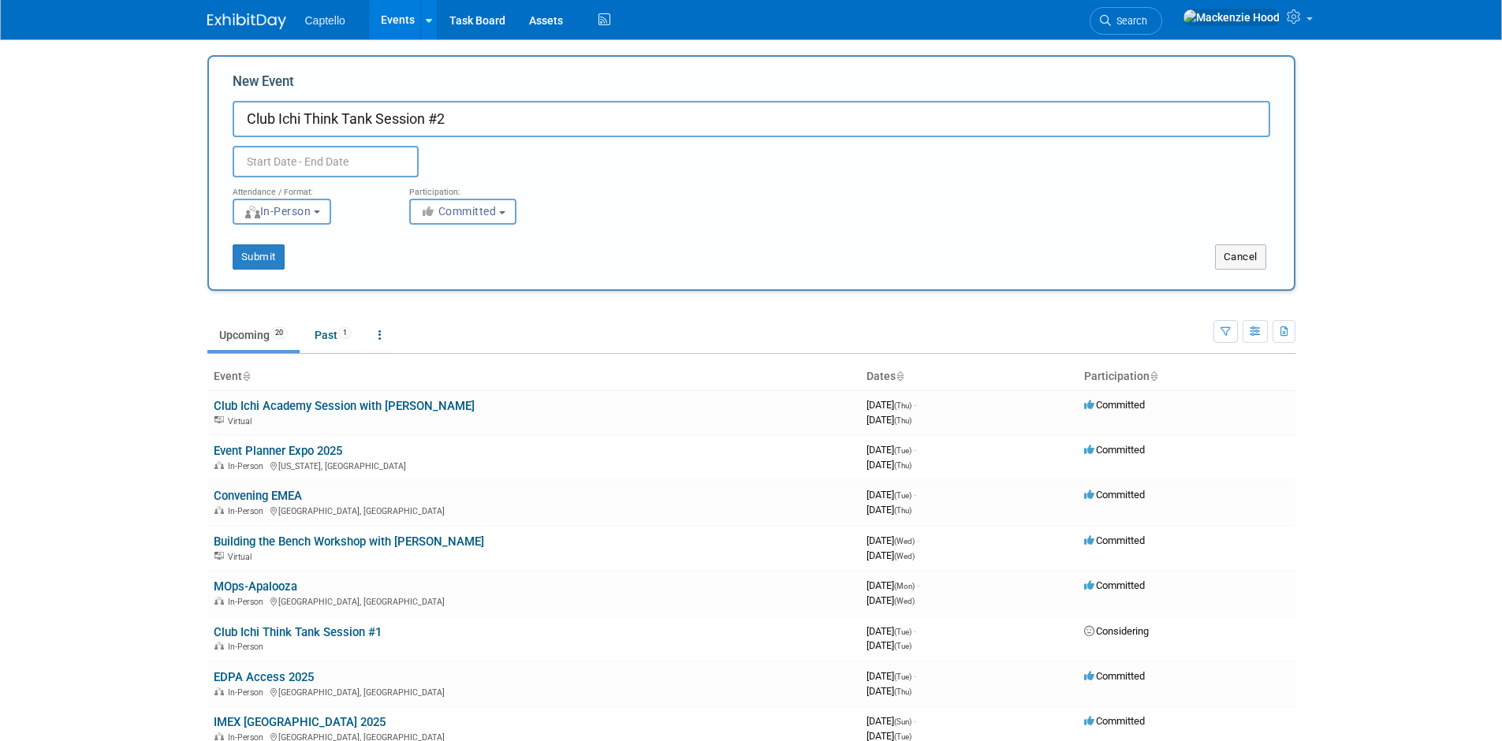
type input "Club Ichi Think Tank Session #2"
click at [489, 137] on div "Duplicate Event Warning" at bounding box center [752, 157] width 1062 height 40
click at [320, 155] on input "text" at bounding box center [326, 162] width 186 height 32
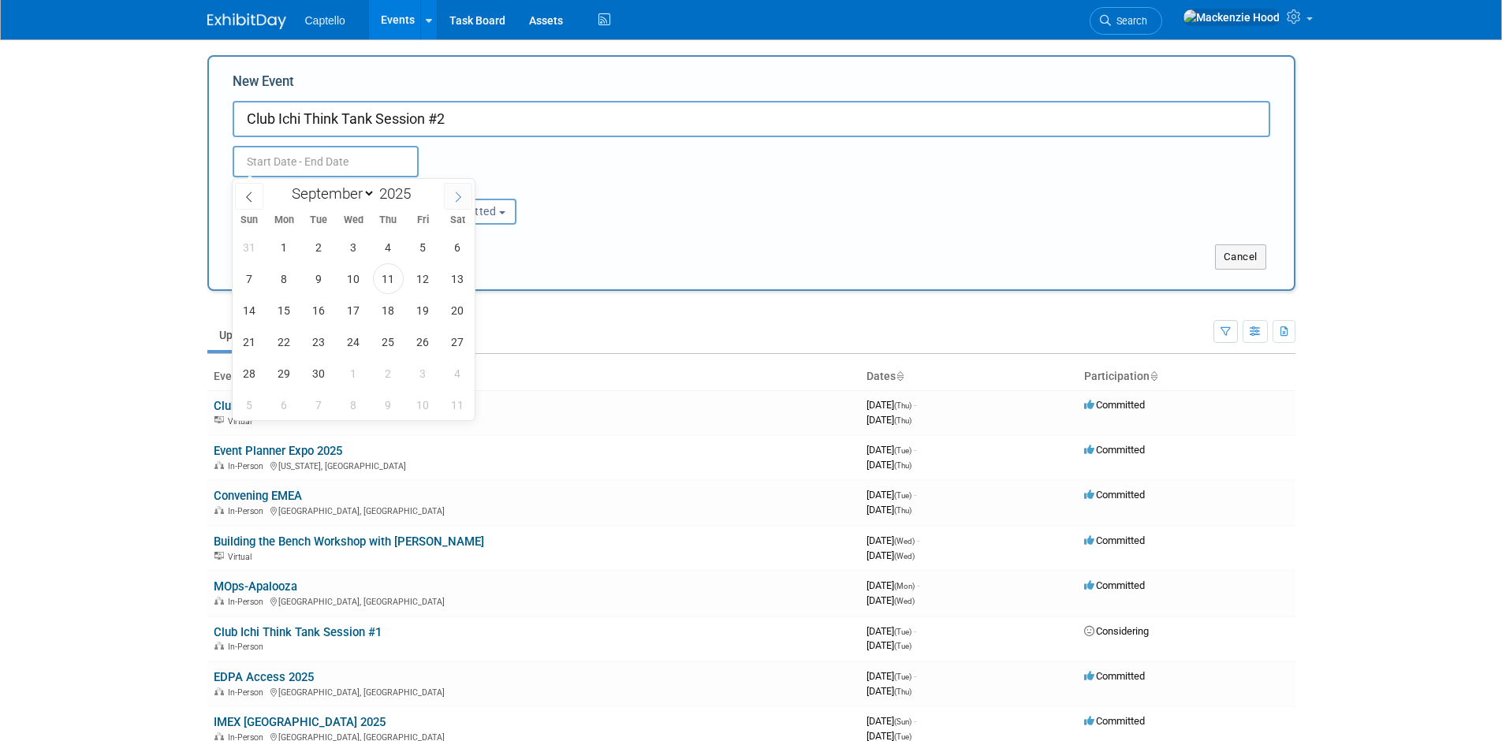
click at [465, 196] on span at bounding box center [458, 196] width 28 height 27
select select "9"
click at [159, 156] on body "Captello Events Add Event Bulk Upload Events Shareable Event Boards Recently Vi…" at bounding box center [751, 370] width 1502 height 741
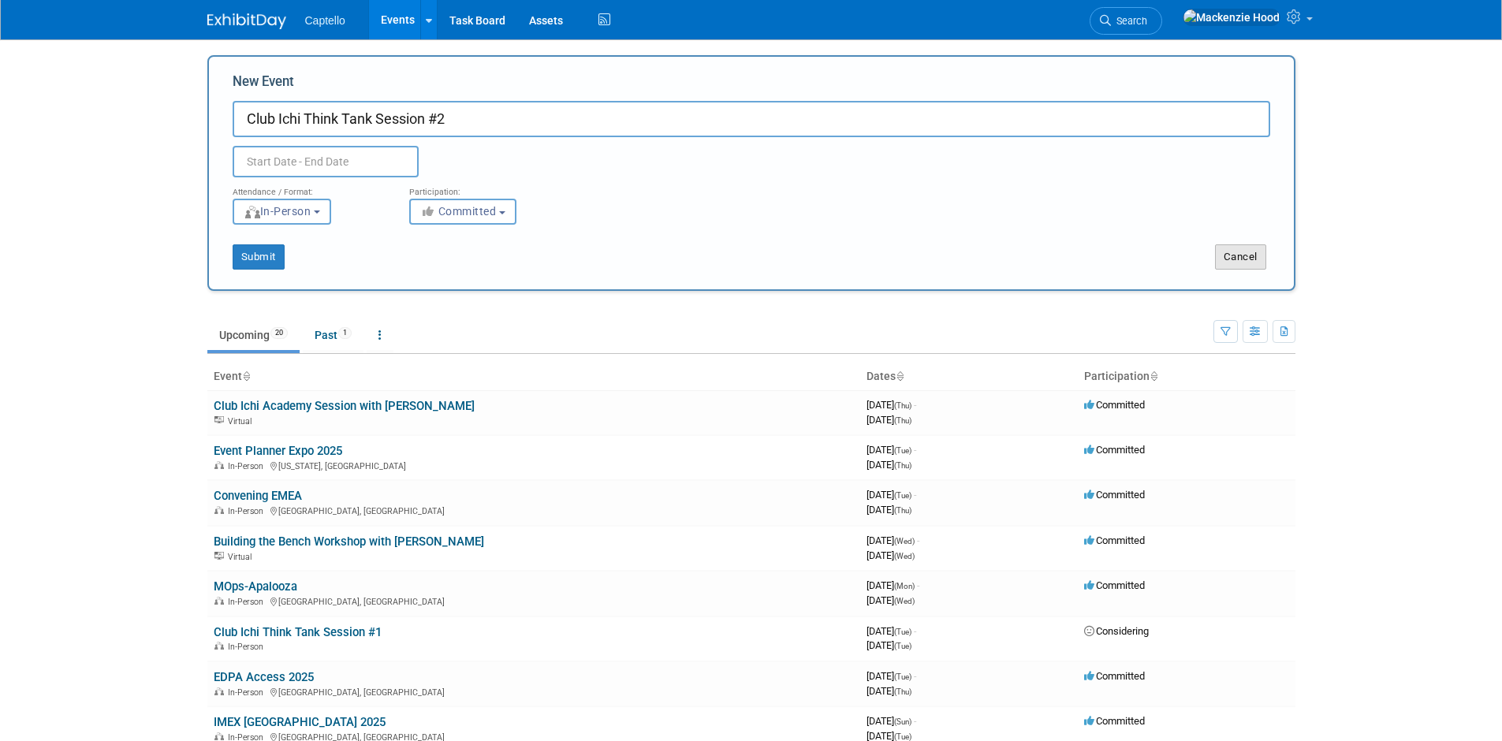
click at [1222, 249] on button "Cancel" at bounding box center [1240, 256] width 51 height 25
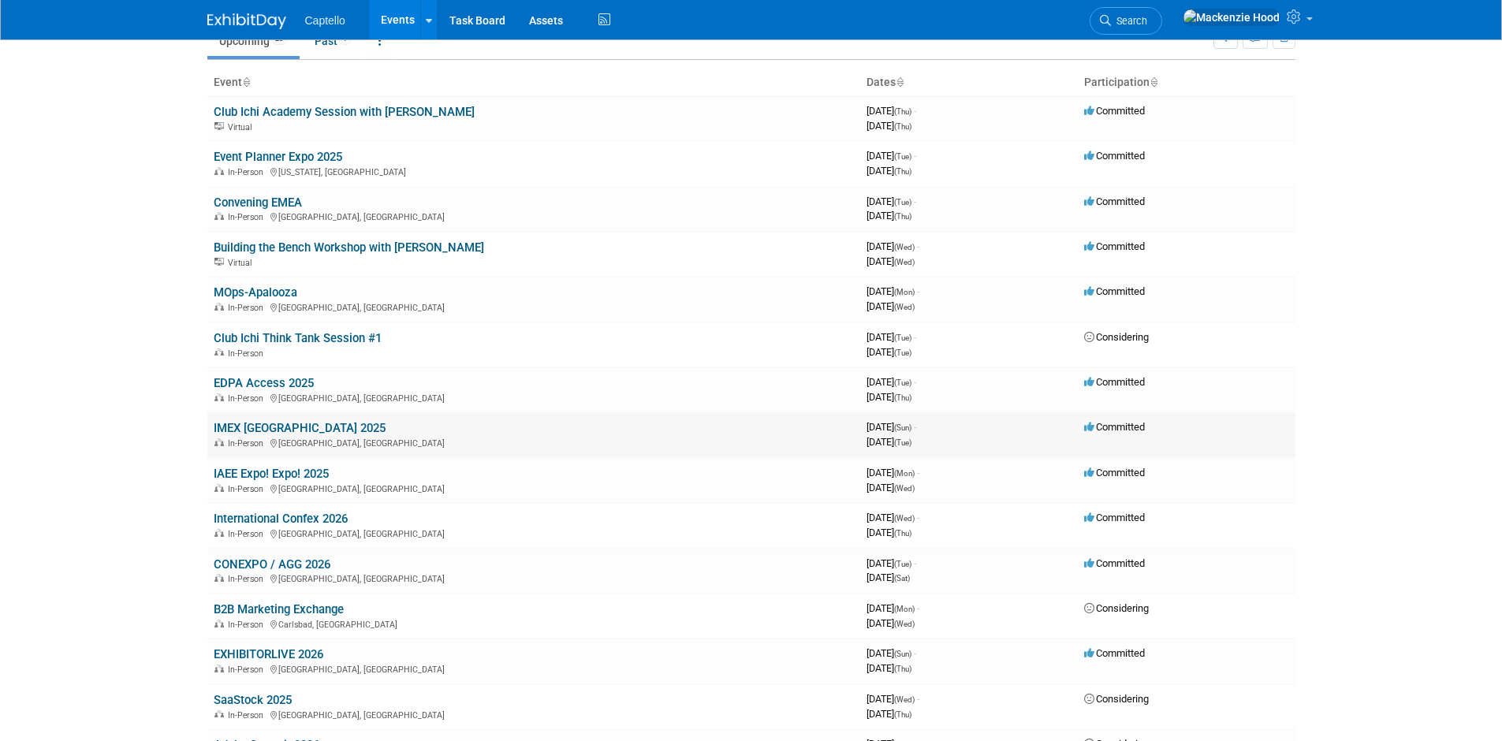
scroll to position [101, 0]
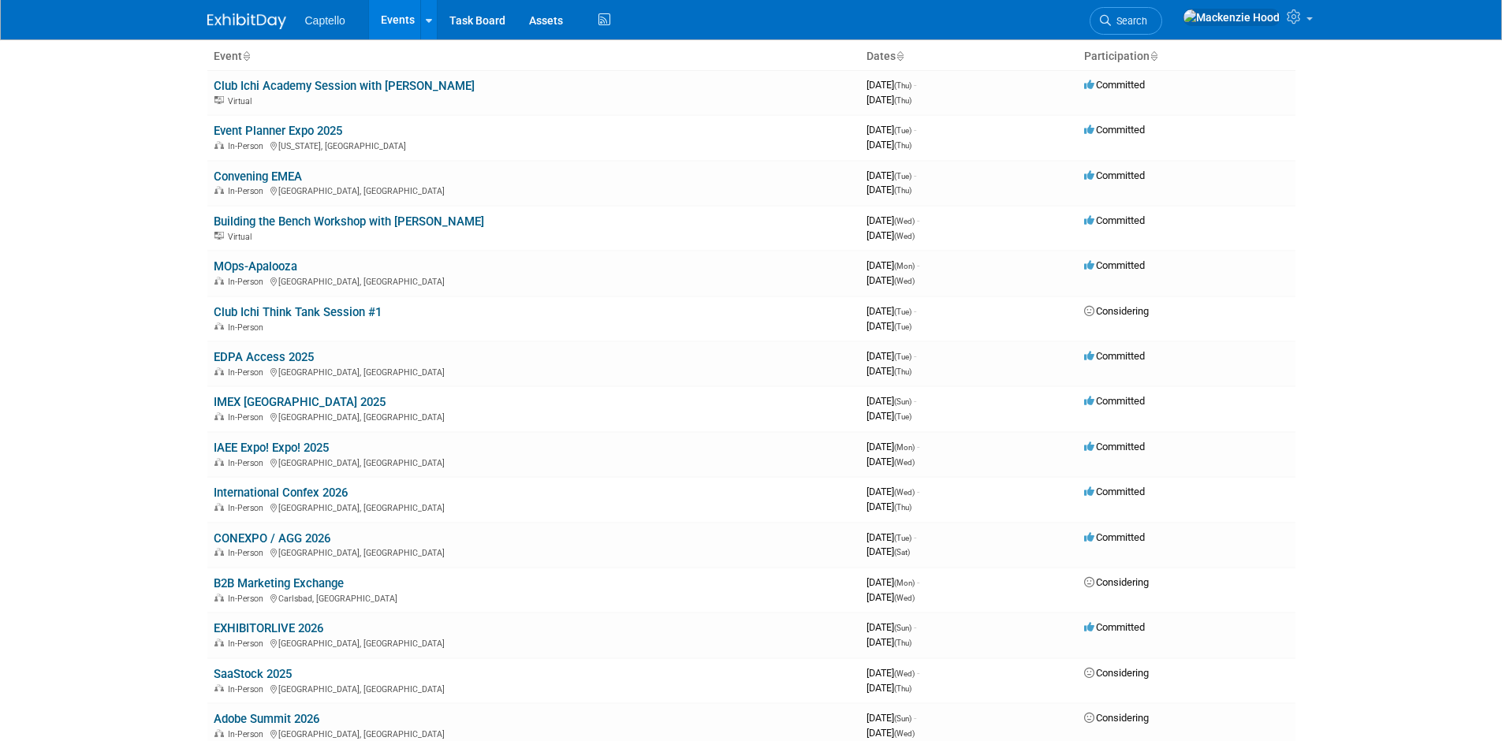
click at [277, 444] on link "IAEE Expo! Expo! 2025" at bounding box center [271, 448] width 115 height 14
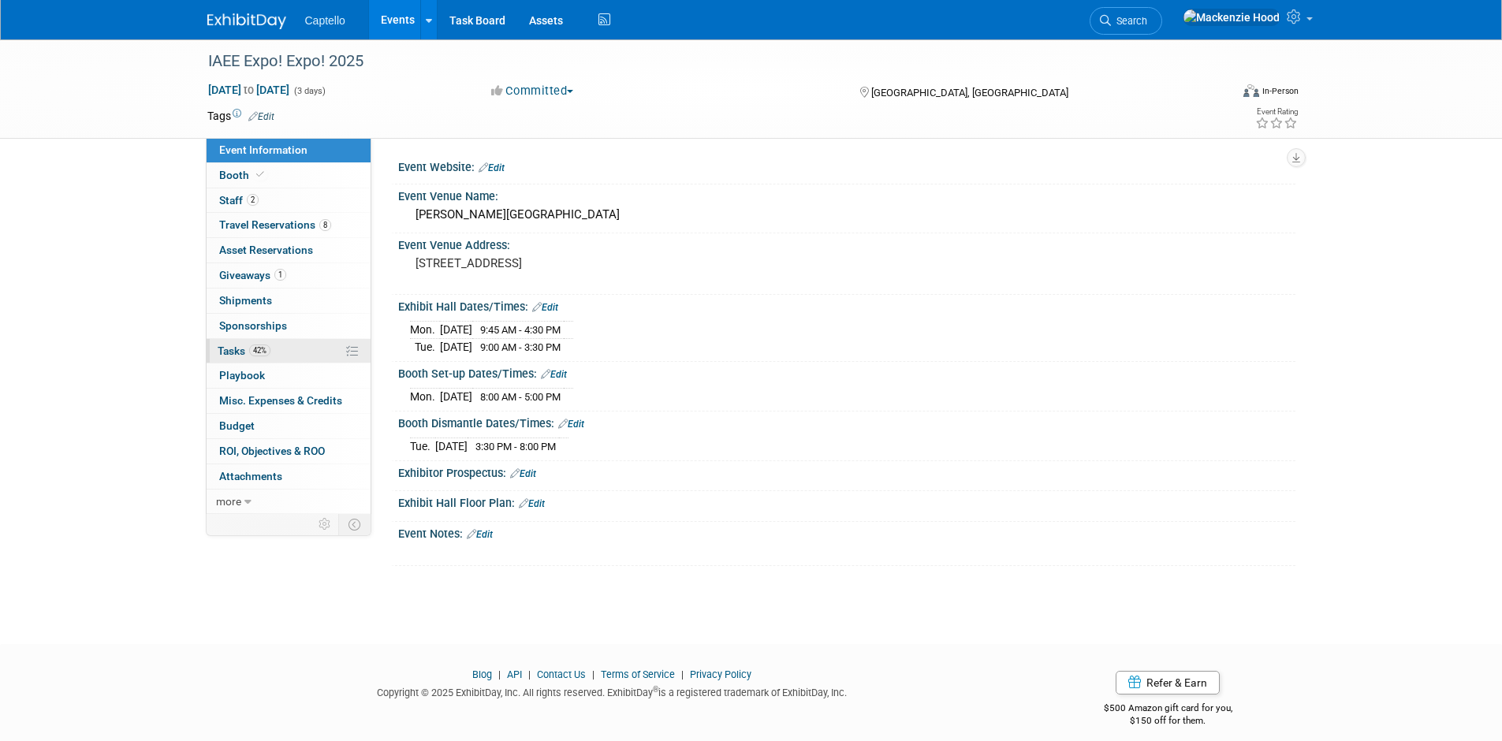
click at [266, 347] on span "42%" at bounding box center [259, 351] width 21 height 12
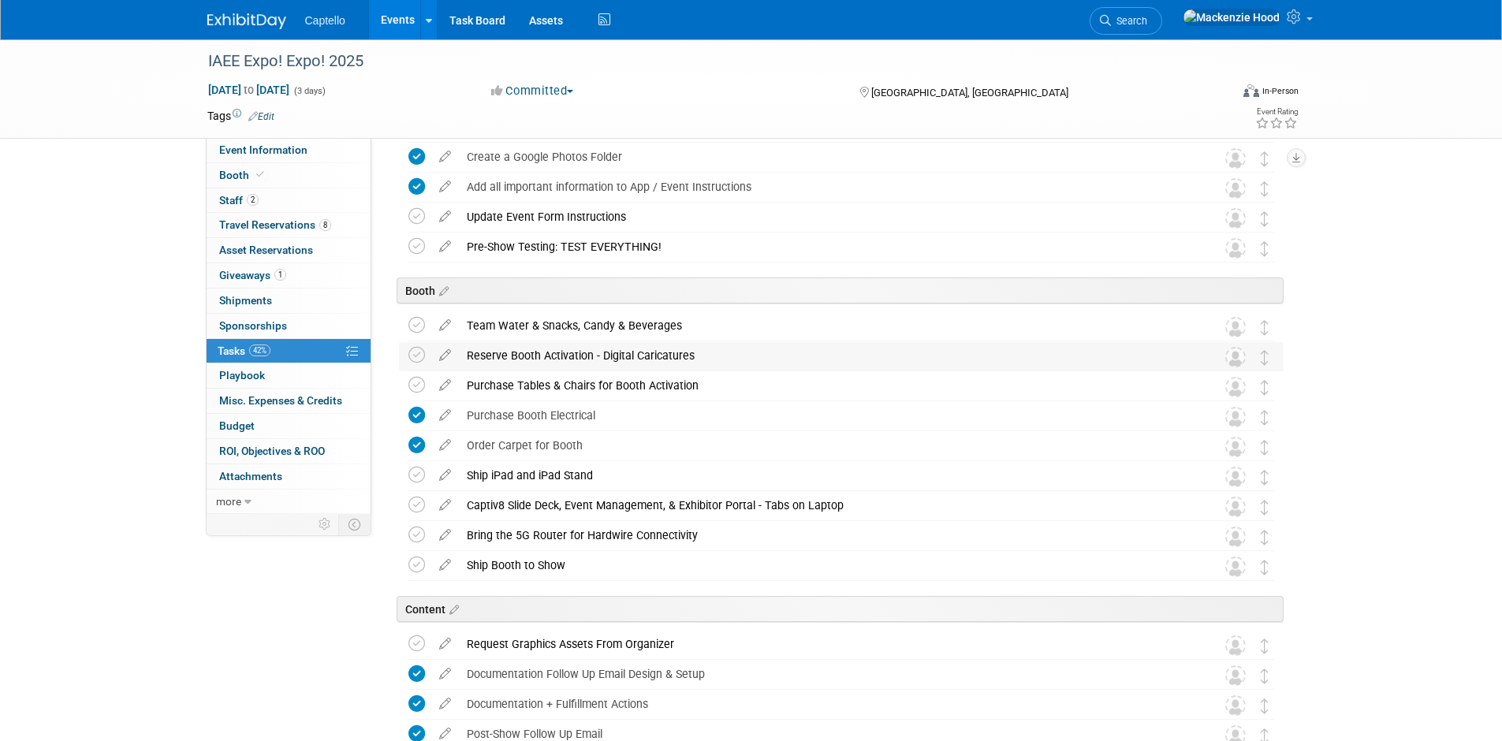
scroll to position [957, 0]
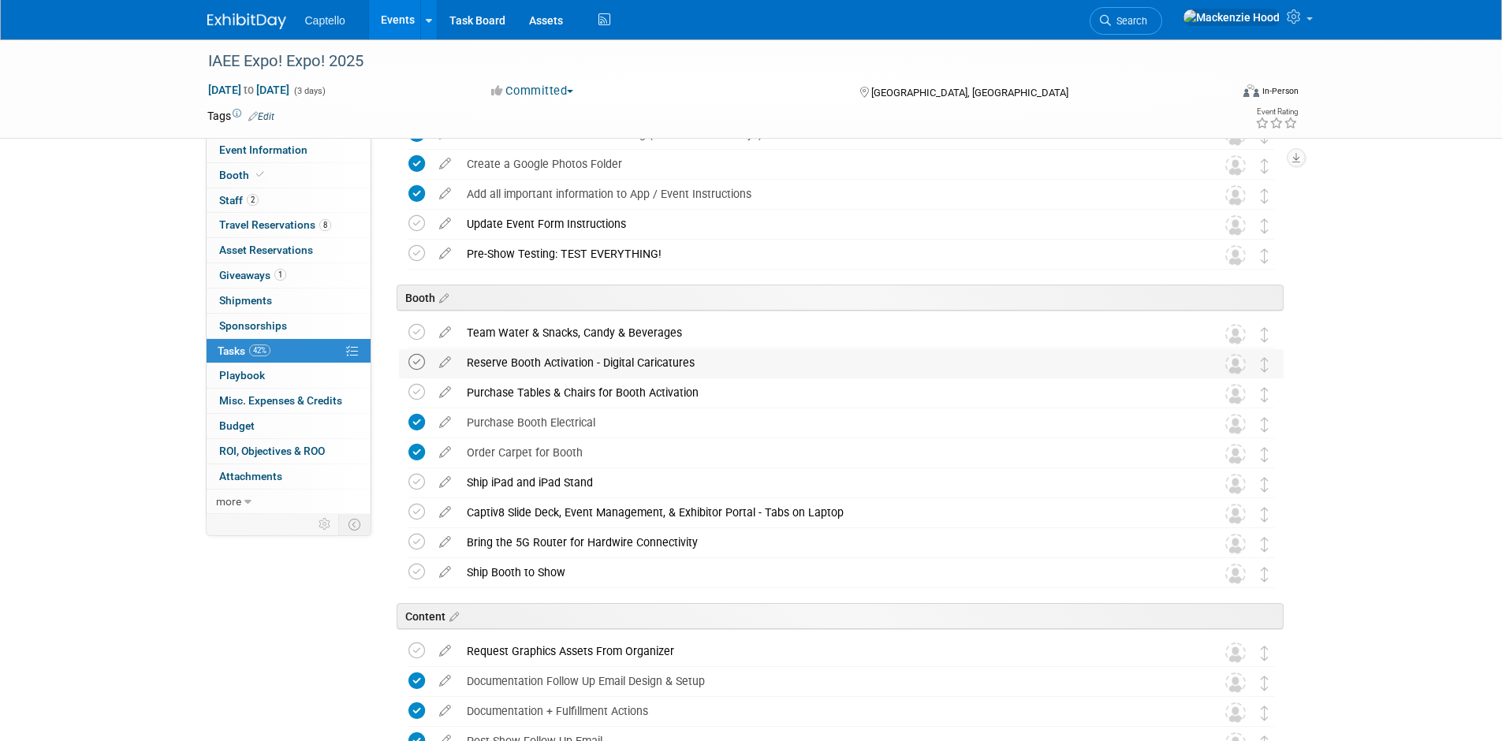
click at [415, 358] on icon at bounding box center [417, 362] width 17 height 17
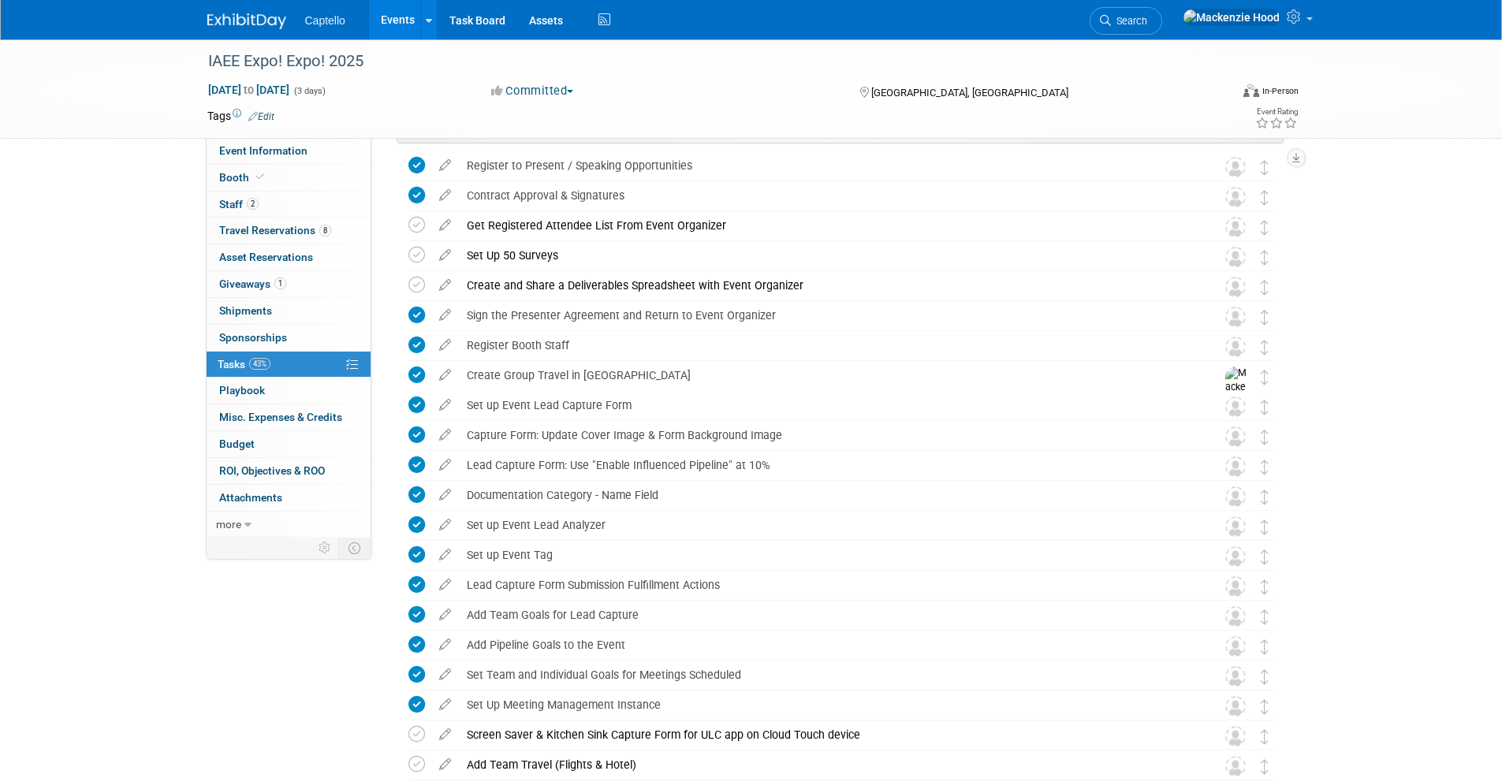
scroll to position [0, 0]
